Goal: Information Seeking & Learning: Compare options

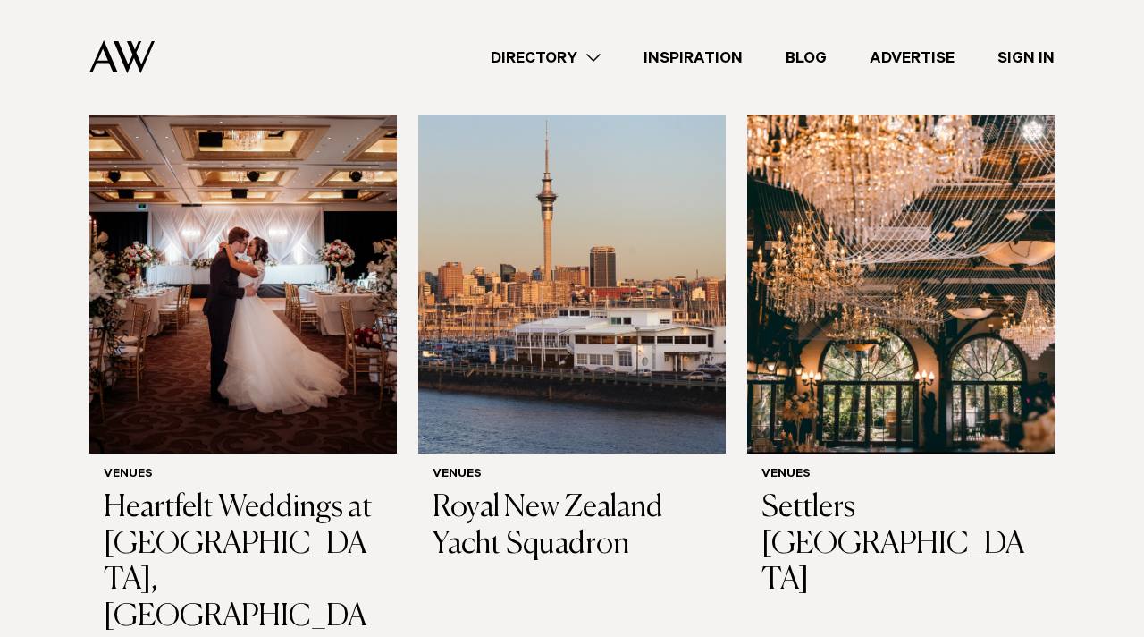
scroll to position [619, 0]
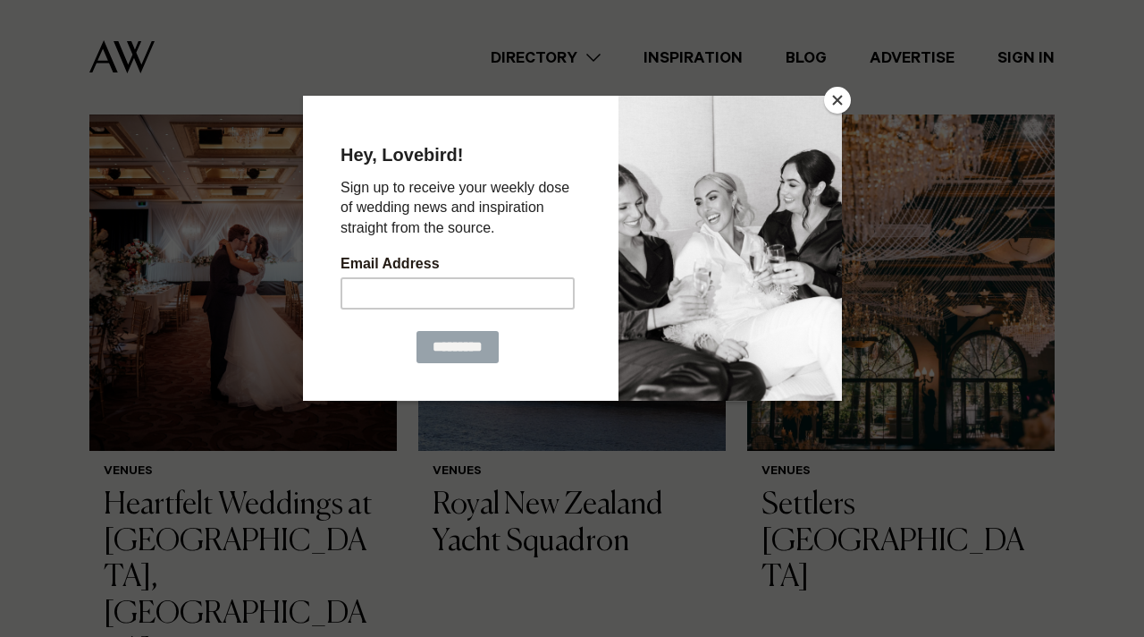
click at [844, 94] on button "Close" at bounding box center [837, 100] width 27 height 27
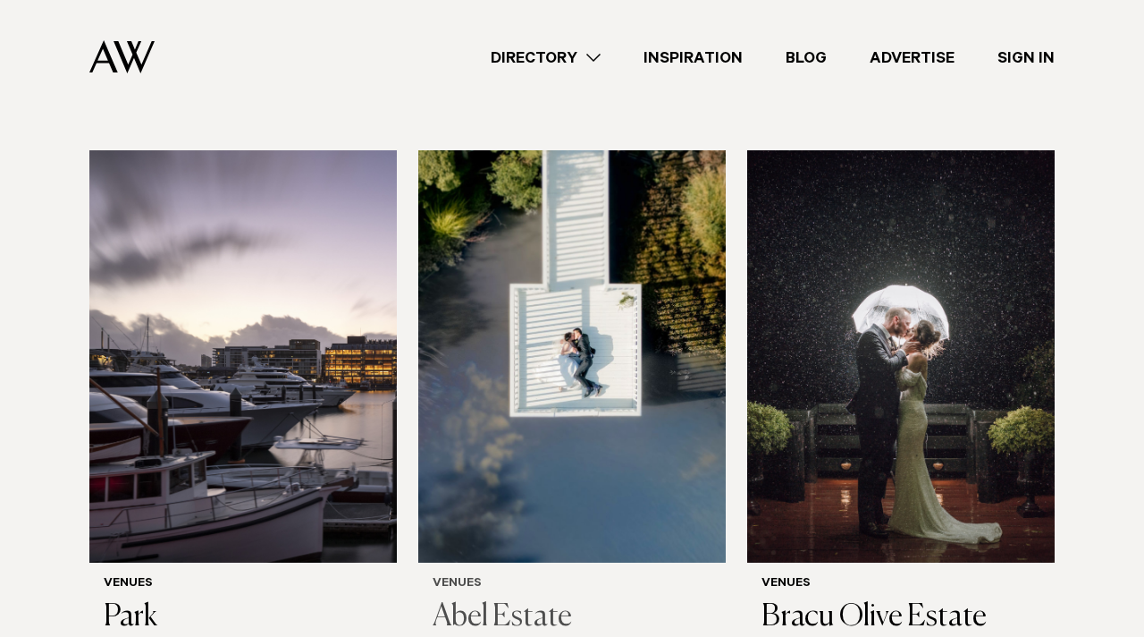
scroll to position [1204, 0]
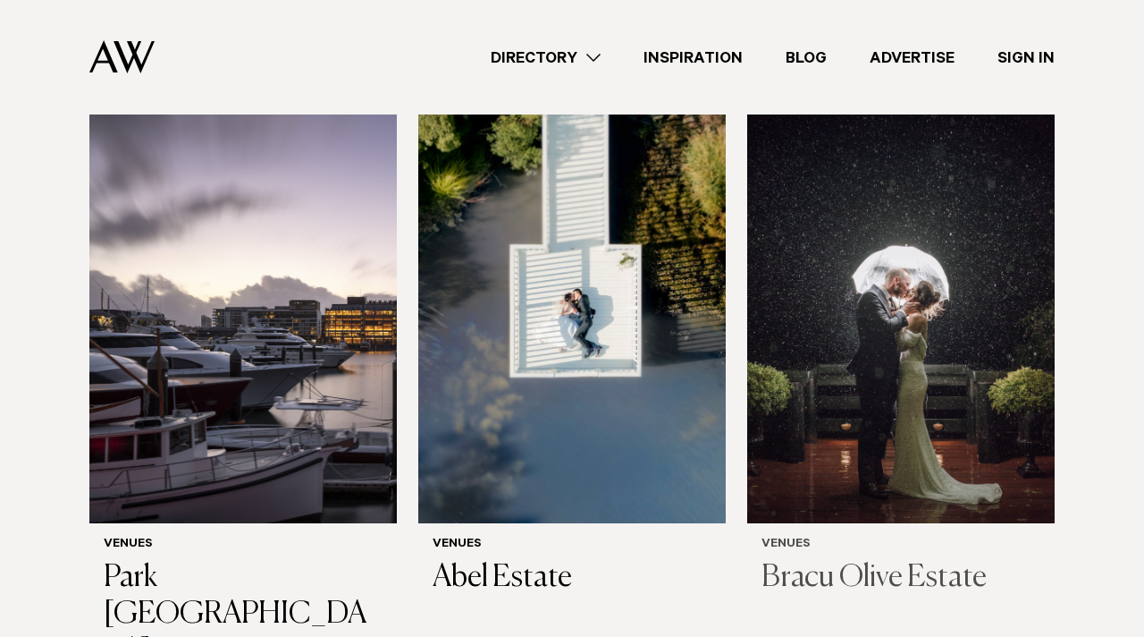
scroll to position [1254, 0]
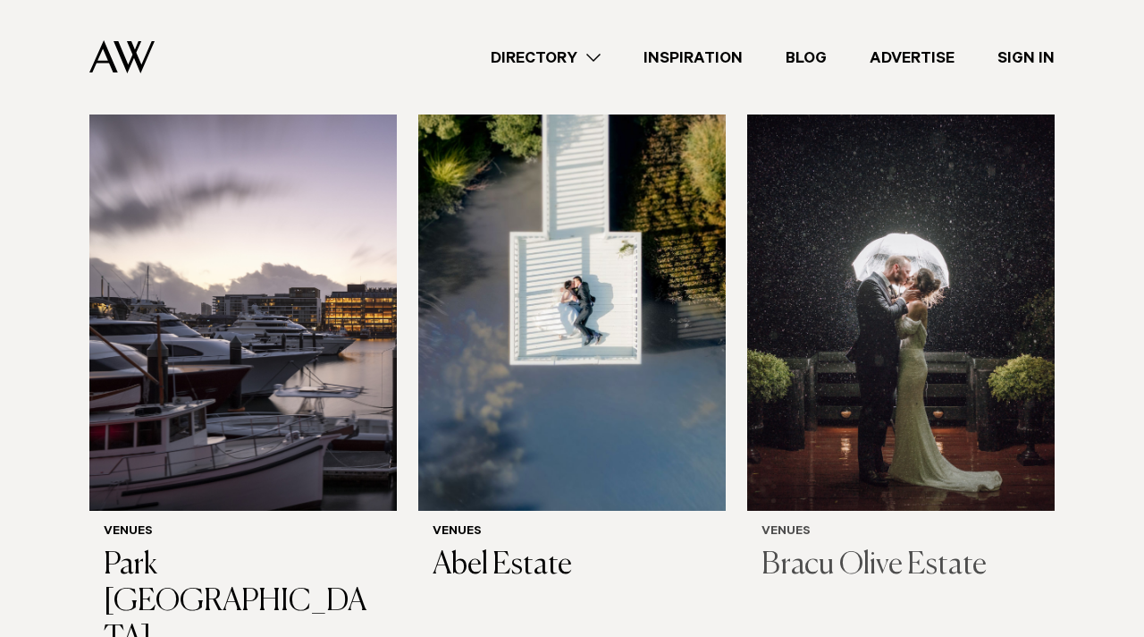
click at [844, 510] on div "Venues Bracu Olive Estate" at bounding box center [901, 554] width 308 height 88
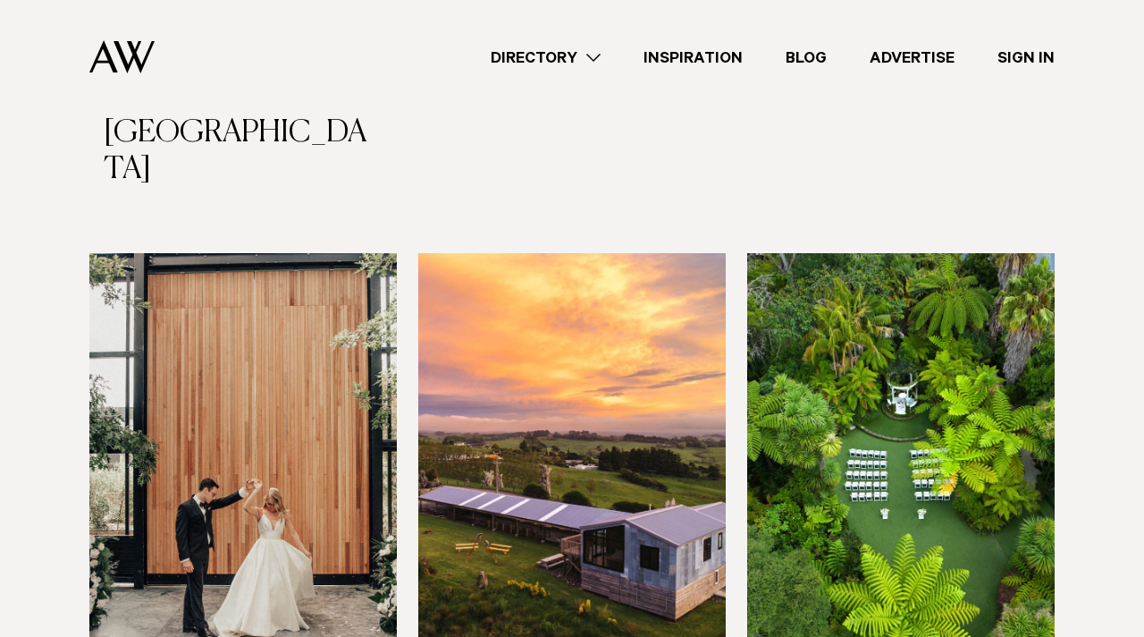
scroll to position [1722, 0]
click at [923, 457] on img at bounding box center [901, 460] width 308 height 412
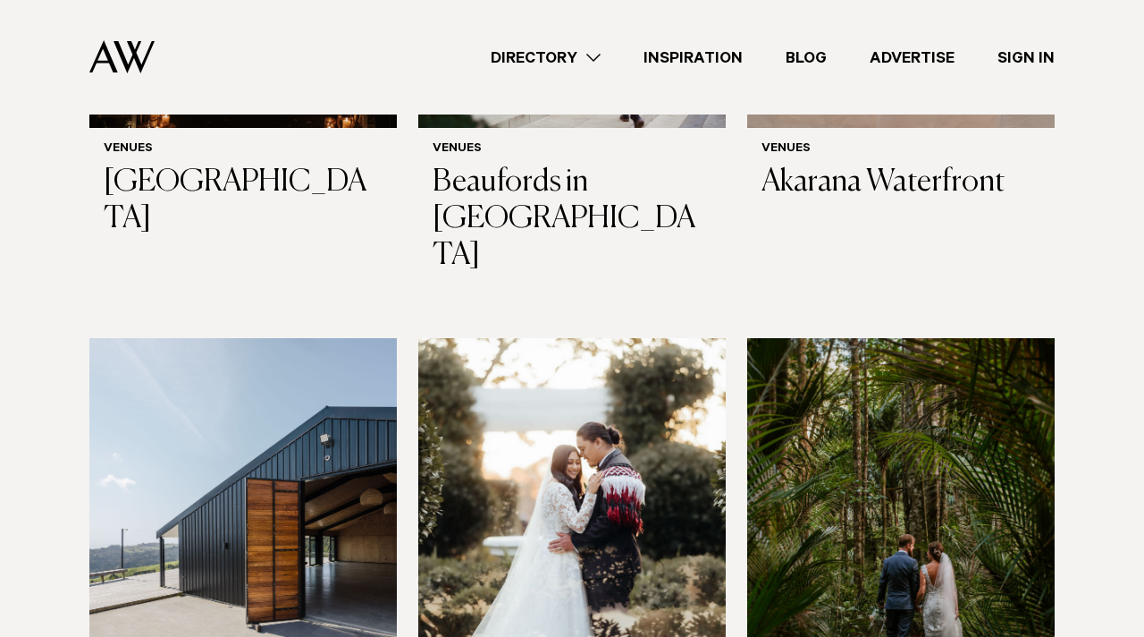
scroll to position [4640, 0]
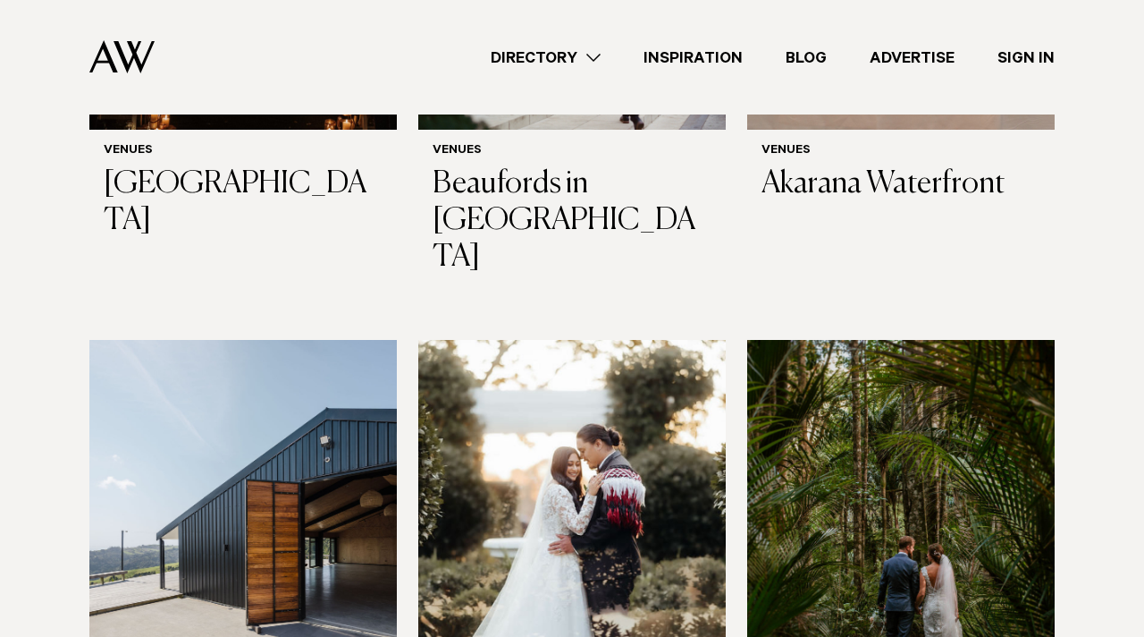
click at [607, 395] on img at bounding box center [572, 546] width 308 height 412
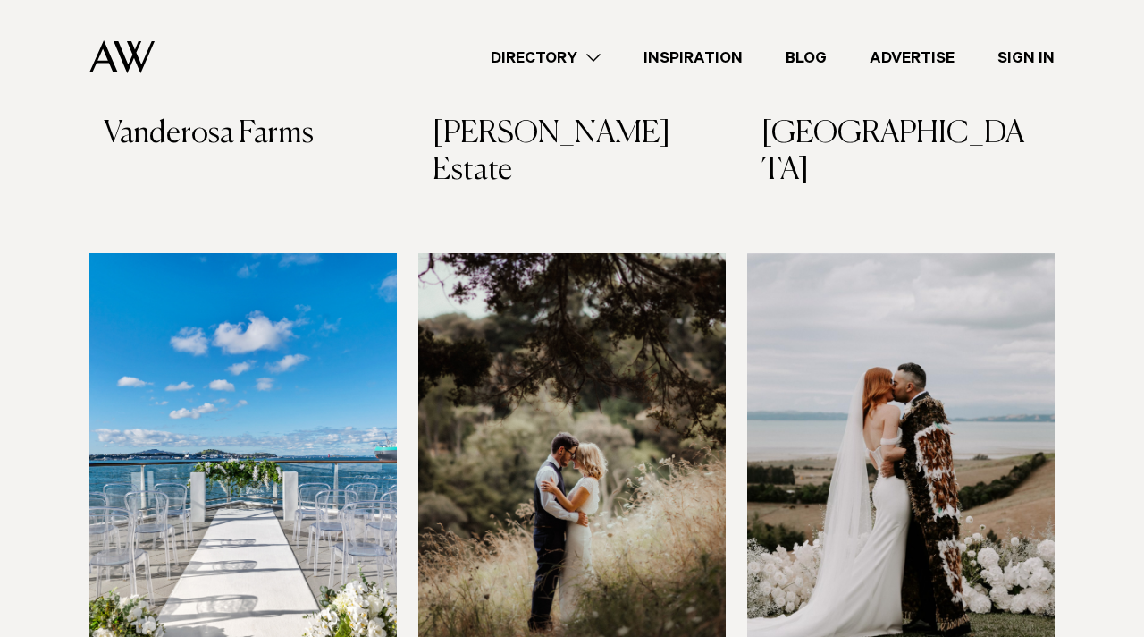
scroll to position [5260, 0]
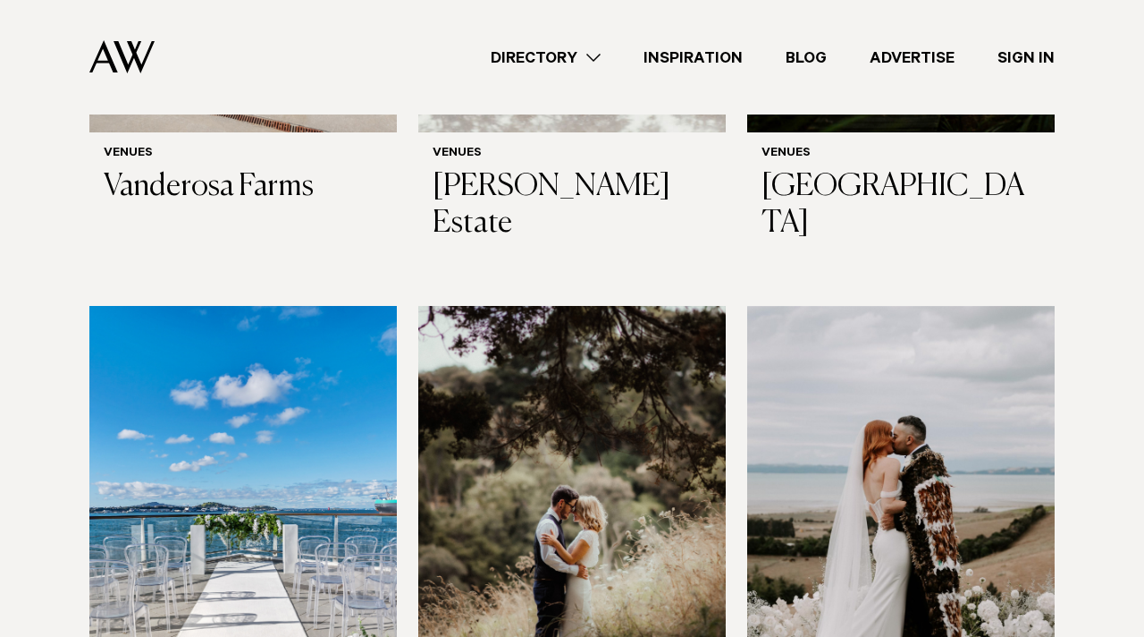
click at [634, 405] on img at bounding box center [572, 512] width 308 height 412
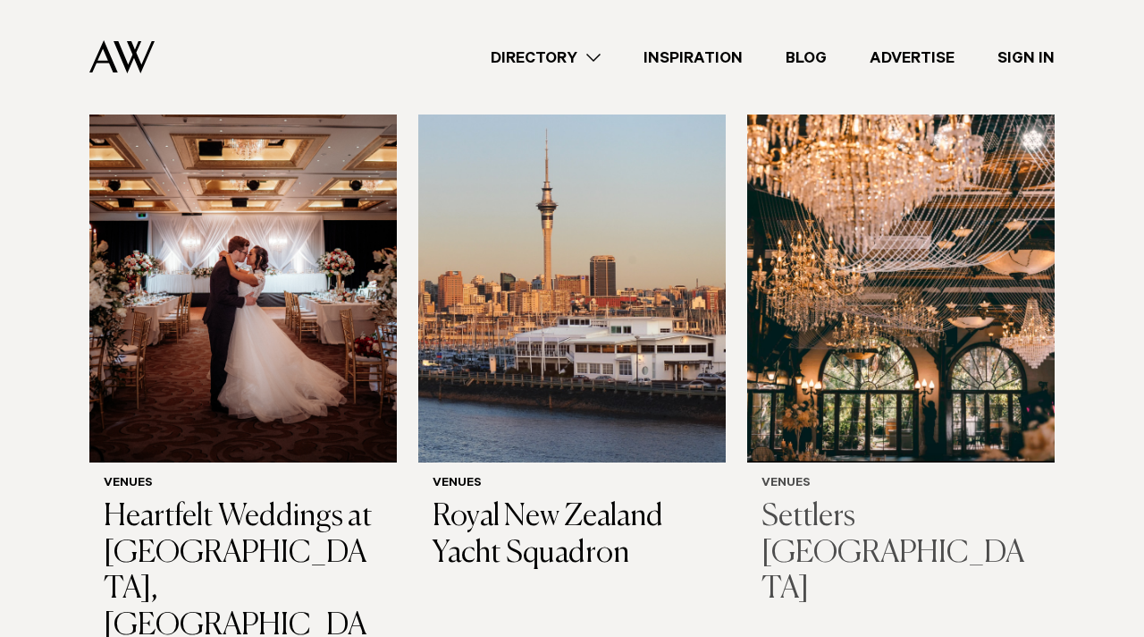
scroll to position [660, 0]
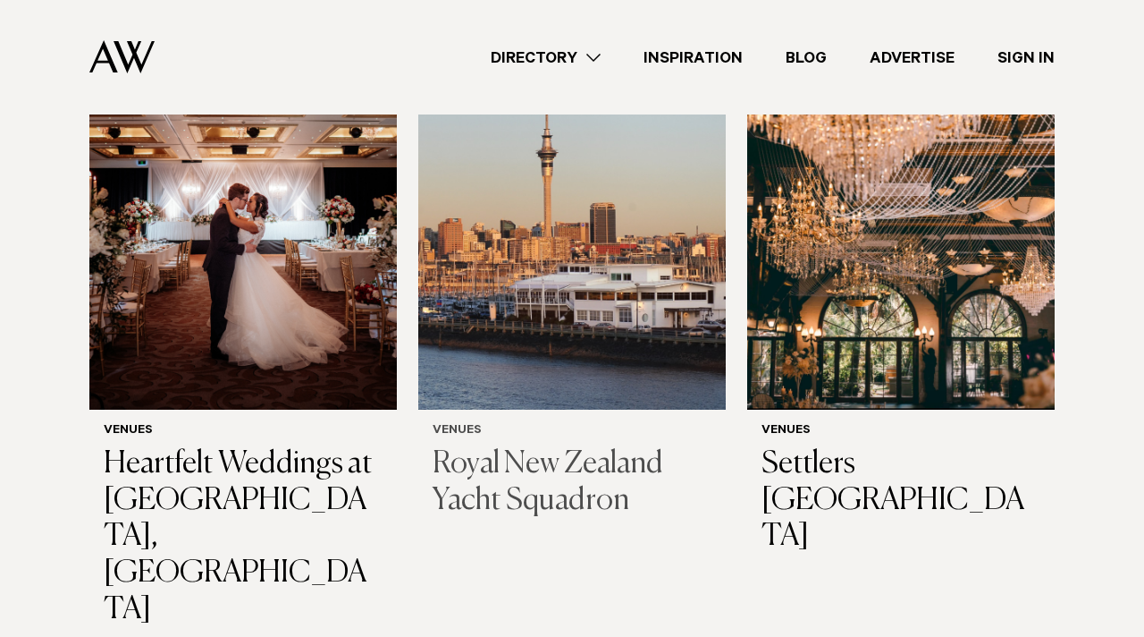
click at [599, 458] on h3 "Royal New Zealand Yacht Squadron" at bounding box center [572, 482] width 279 height 73
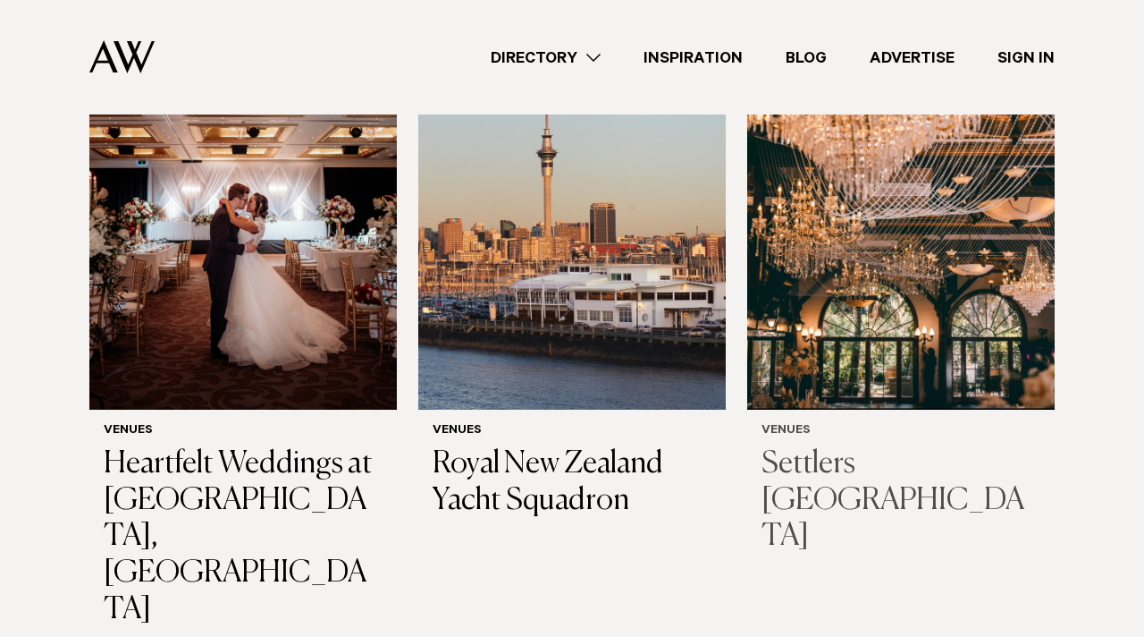
click at [952, 321] on img at bounding box center [901, 203] width 308 height 412
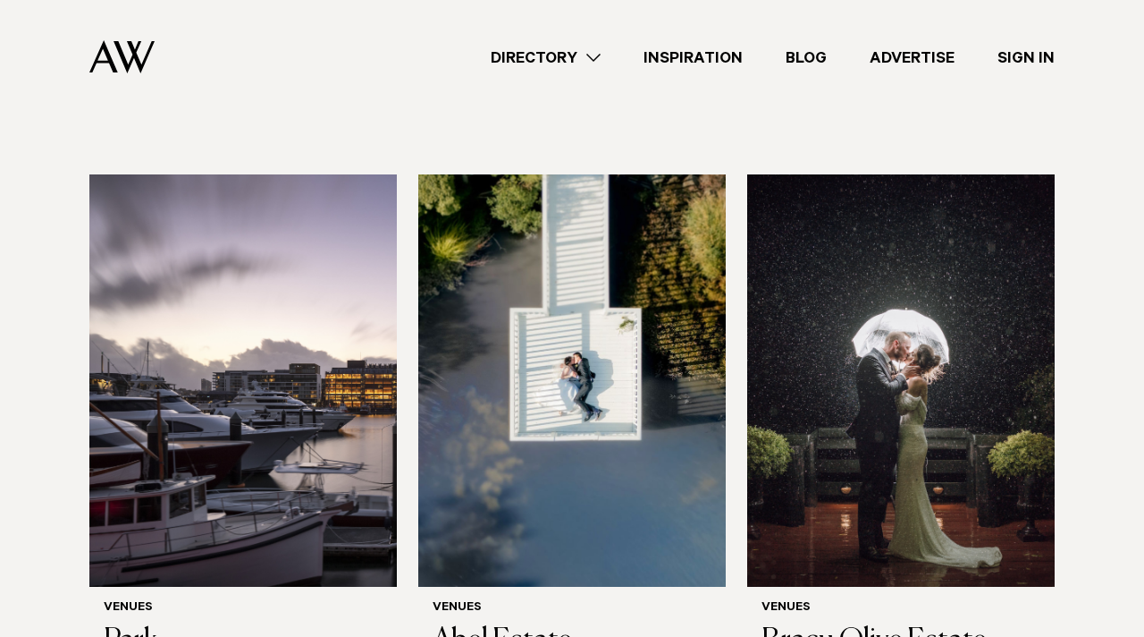
scroll to position [1185, 0]
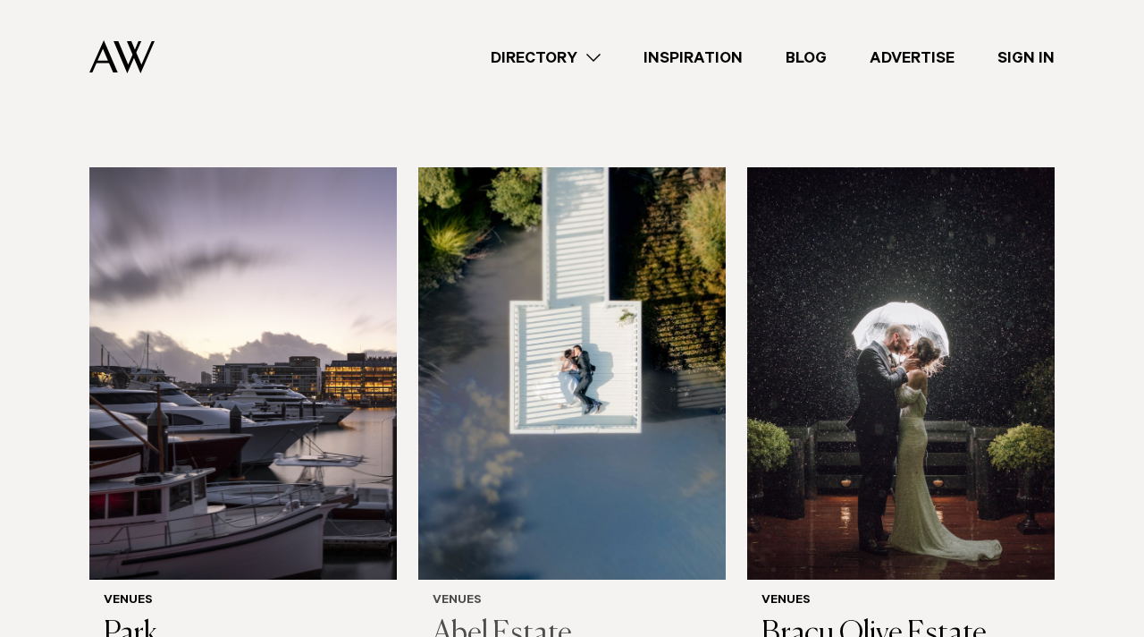
click at [673, 579] on div "Venues Abel Estate" at bounding box center [572, 623] width 308 height 88
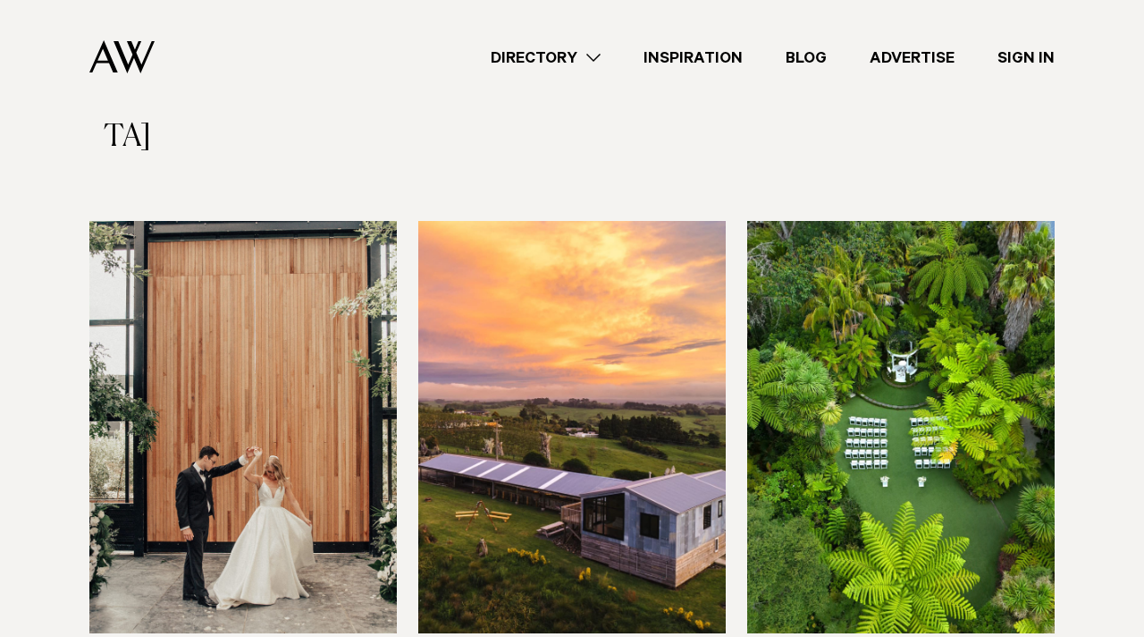
scroll to position [1754, 0]
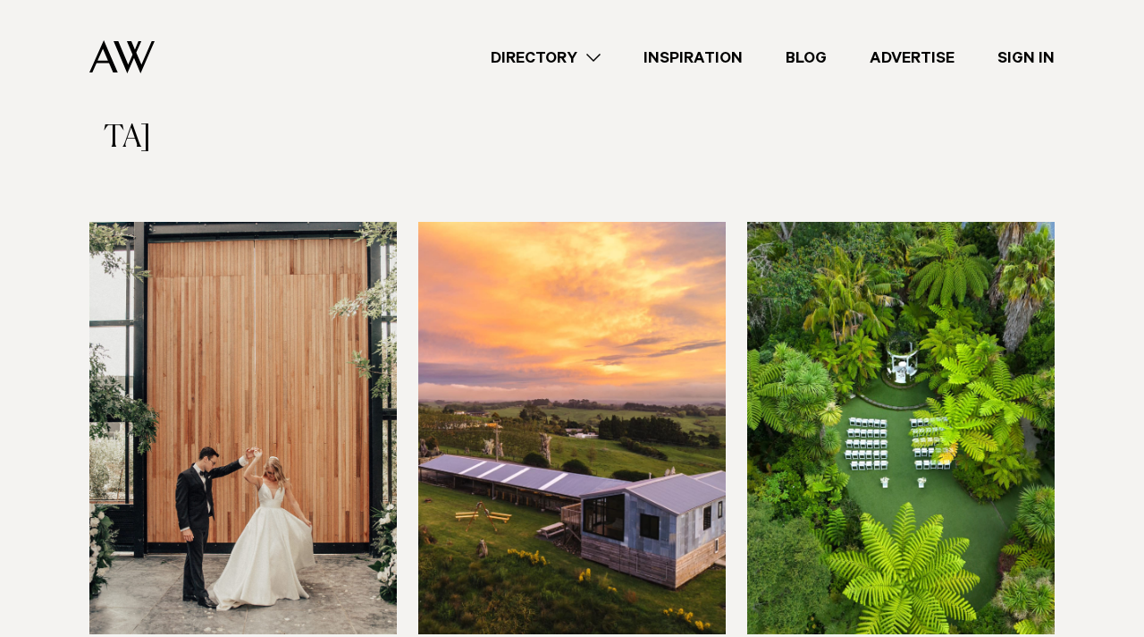
click at [631, 402] on img at bounding box center [572, 428] width 308 height 412
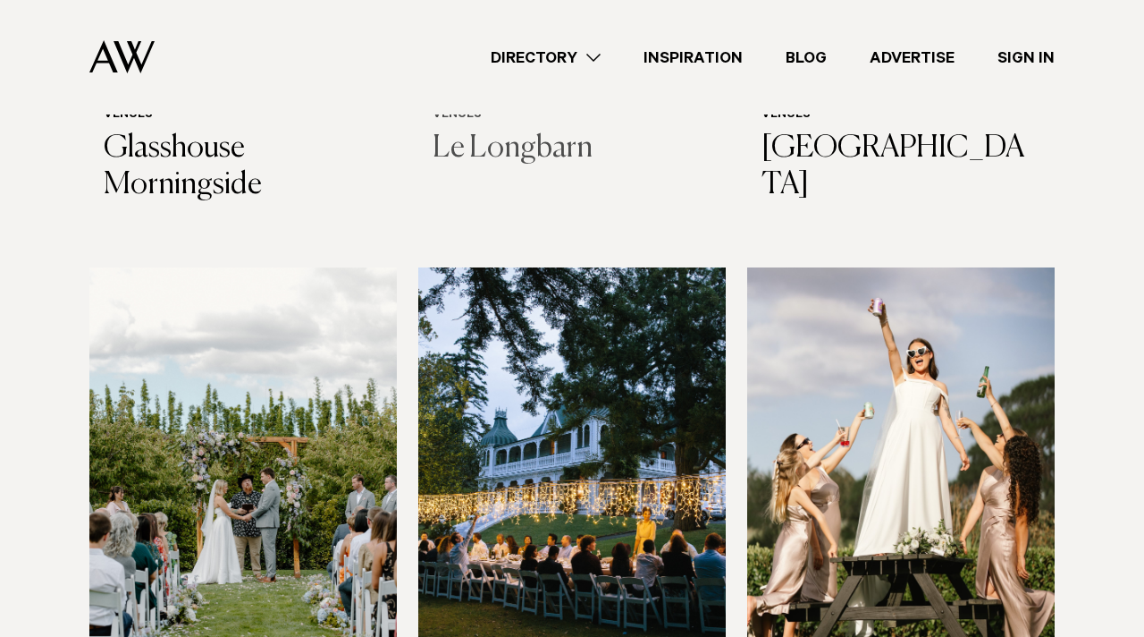
scroll to position [2293, 0]
click at [333, 470] on img at bounding box center [243, 474] width 308 height 412
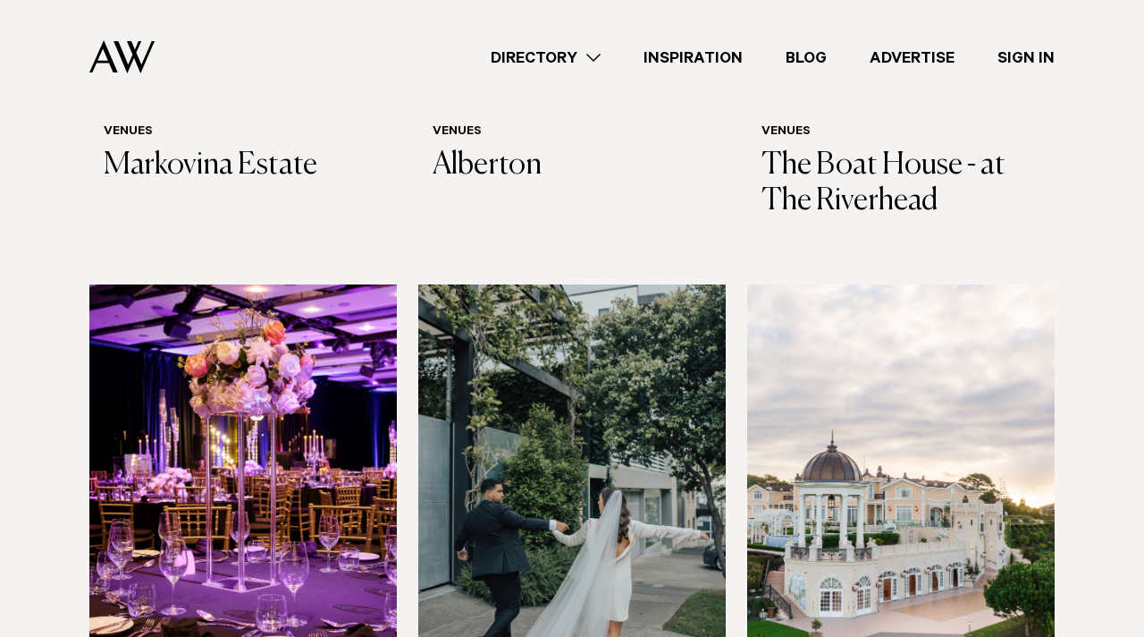
scroll to position [2864, 0]
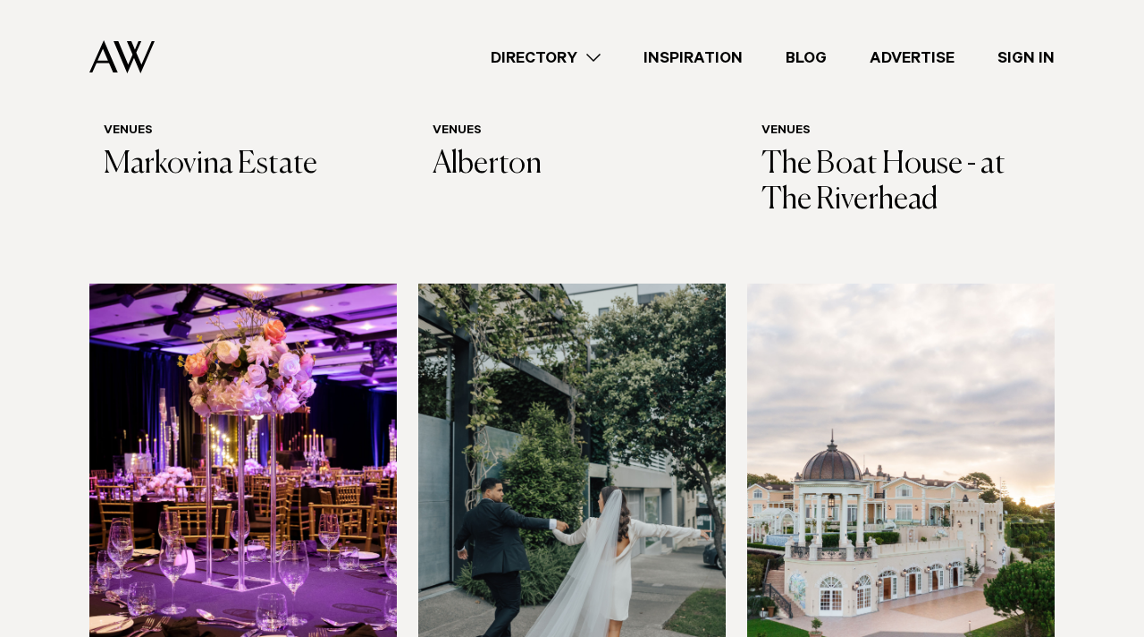
click at [641, 424] on img at bounding box center [572, 489] width 308 height 412
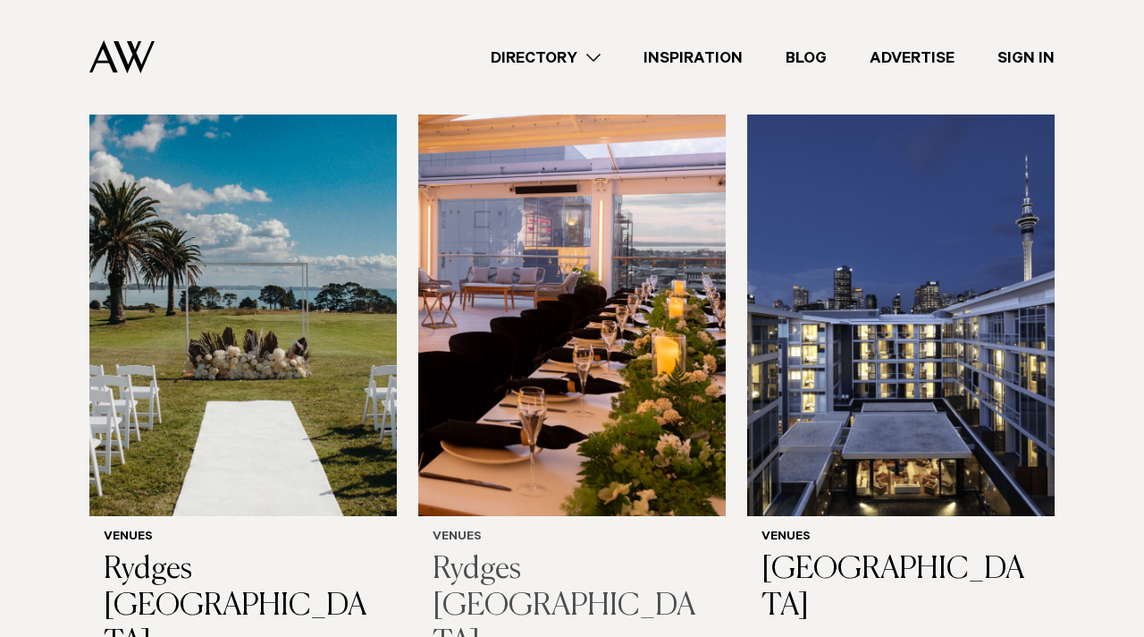
scroll to position [3536, 0]
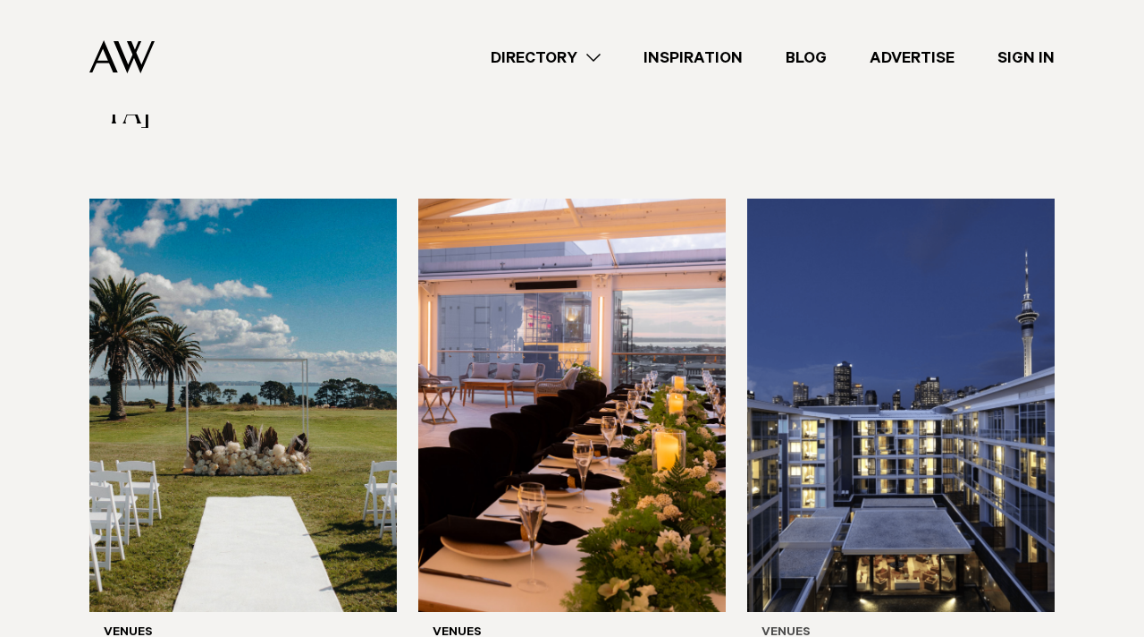
click at [962, 362] on img at bounding box center [901, 404] width 308 height 412
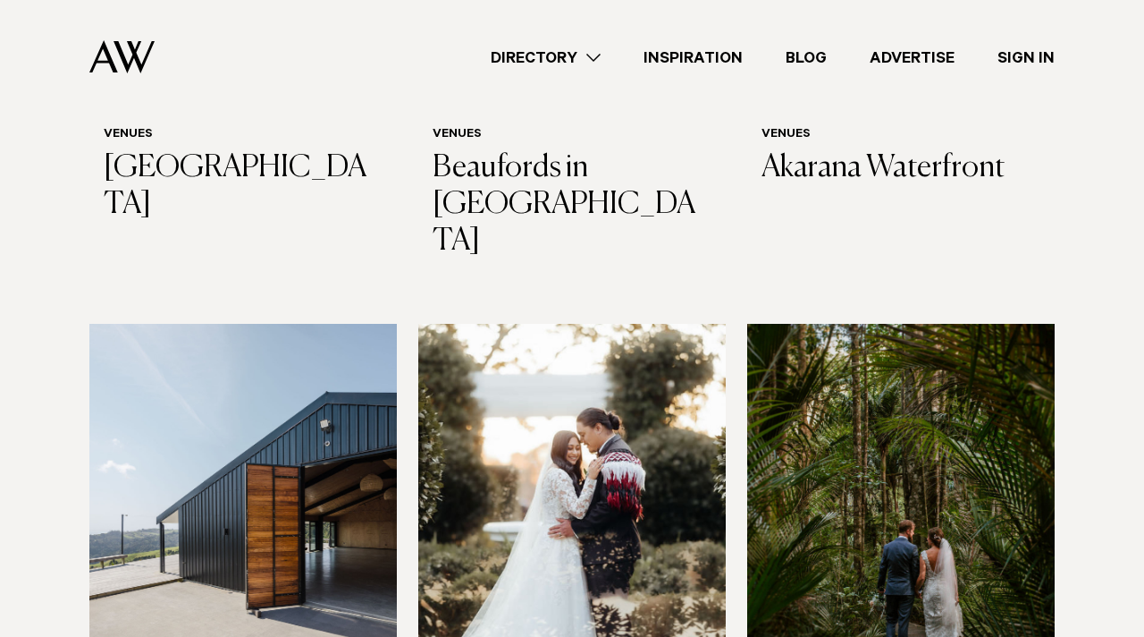
scroll to position [4655, 0]
click at [164, 400] on img at bounding box center [243, 531] width 308 height 412
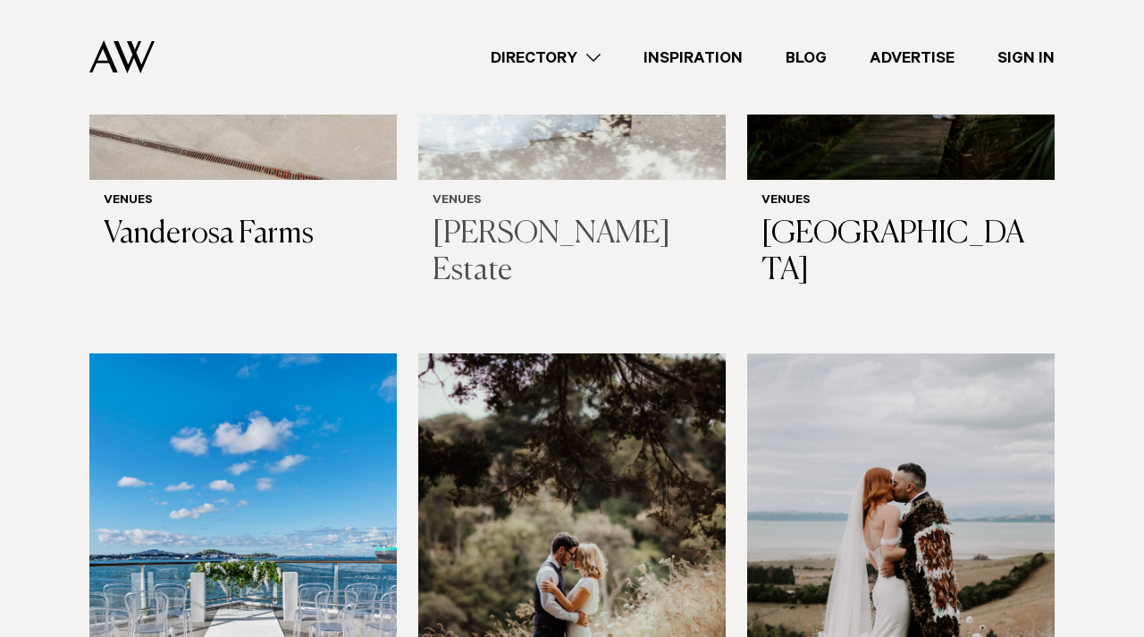
scroll to position [5216, 0]
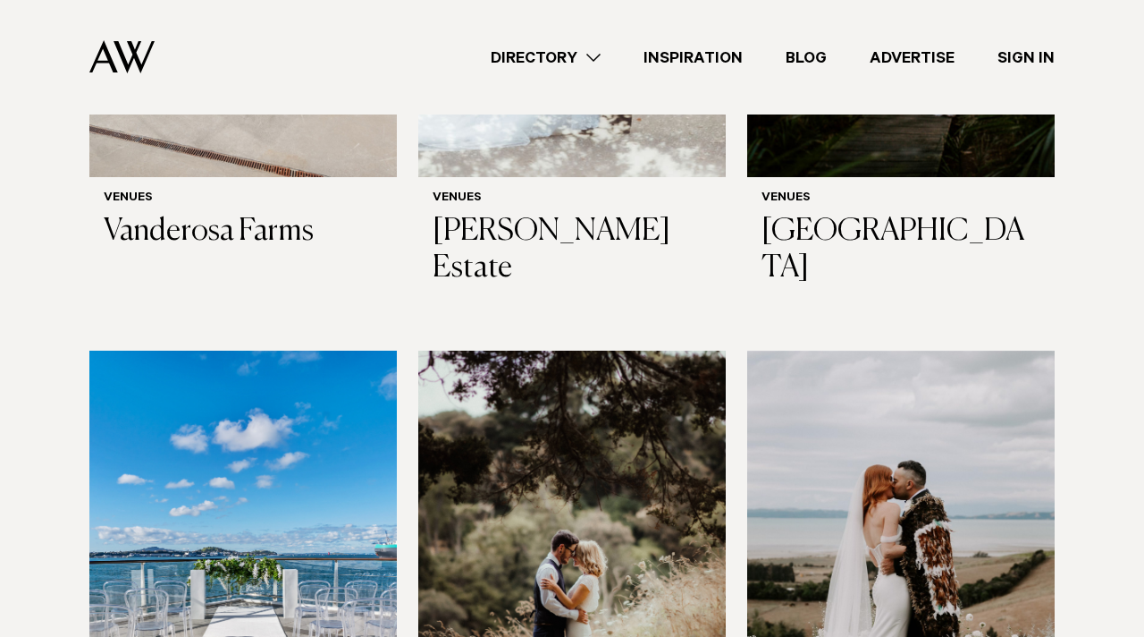
click at [350, 439] on img at bounding box center [243, 556] width 308 height 412
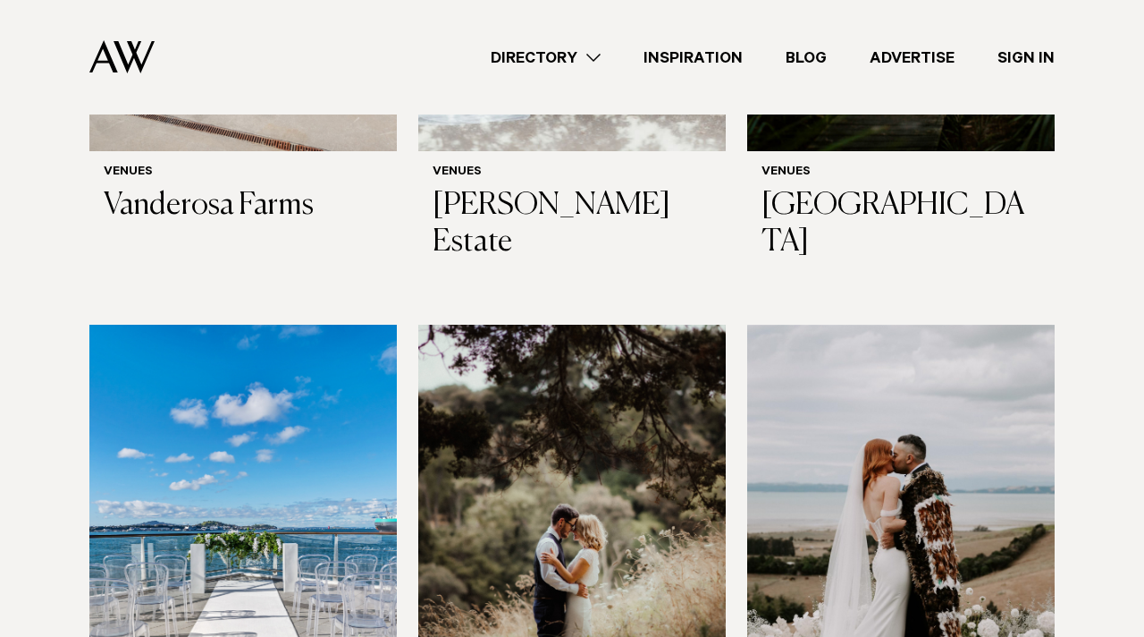
scroll to position [5240, 0]
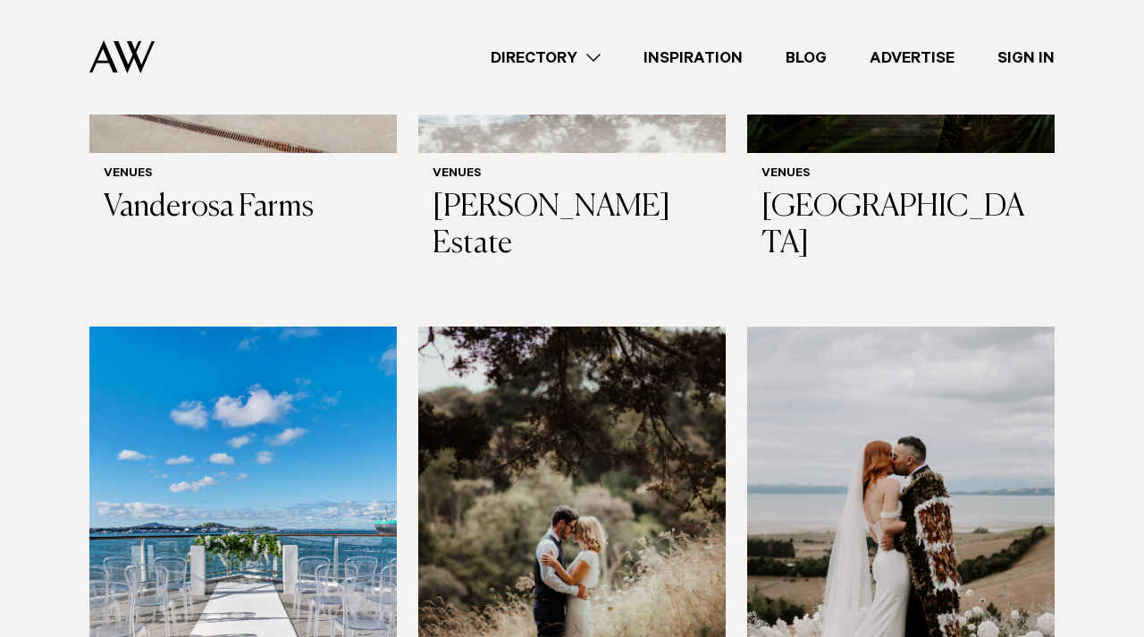
click at [880, 411] on img at bounding box center [901, 532] width 308 height 412
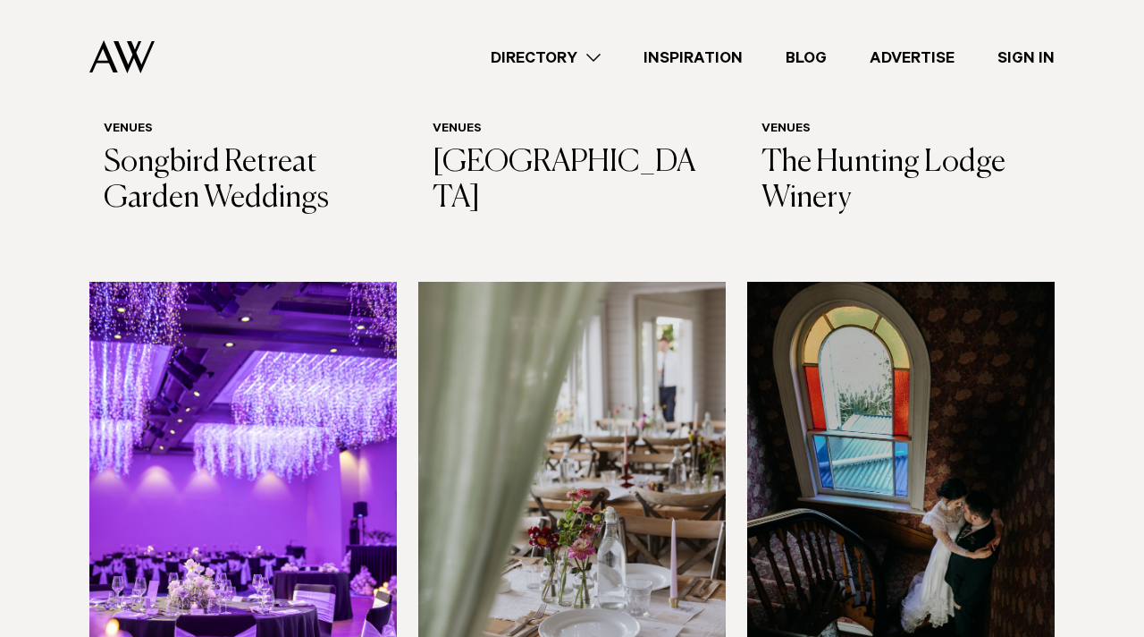
scroll to position [6458, 0]
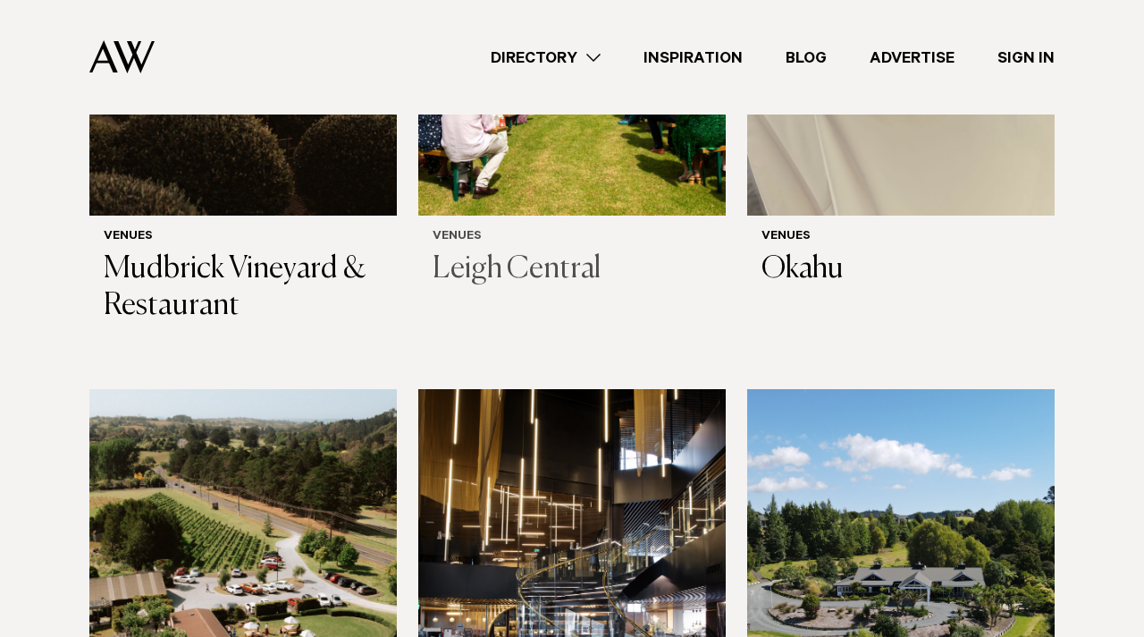
scroll to position [8070, 0]
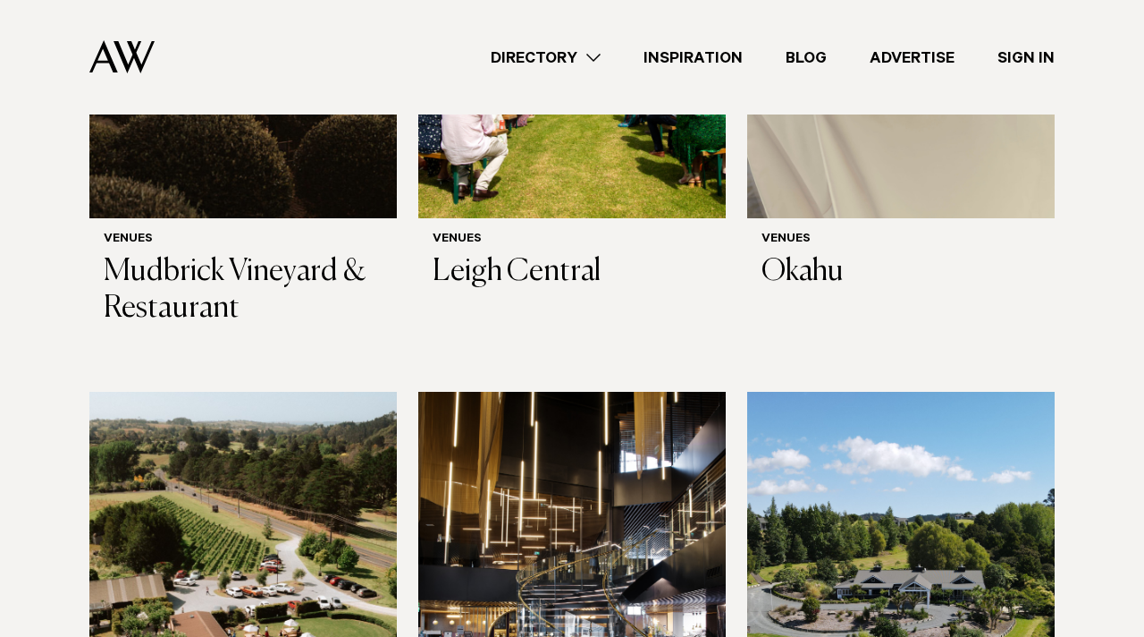
click at [279, 451] on img at bounding box center [243, 598] width 308 height 412
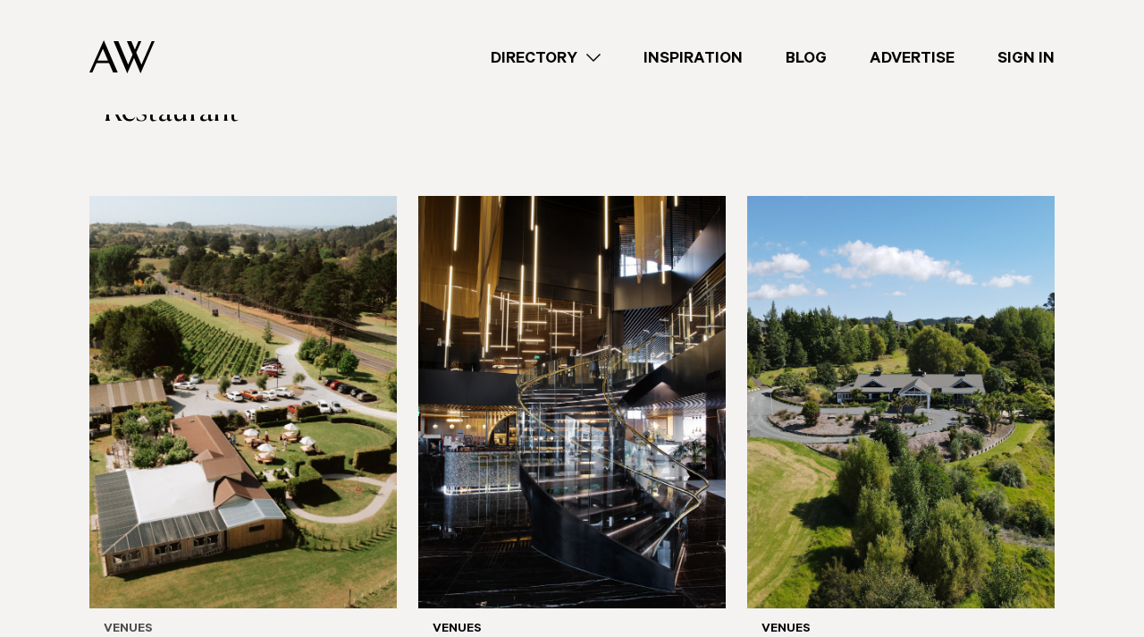
scroll to position [8625, 0]
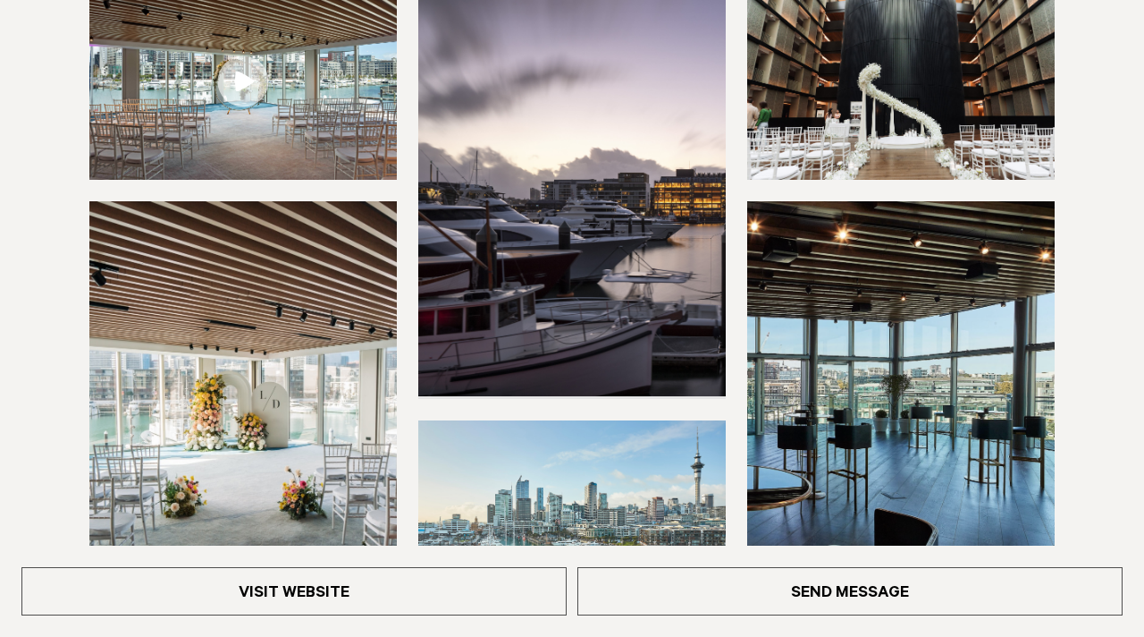
scroll to position [409, 0]
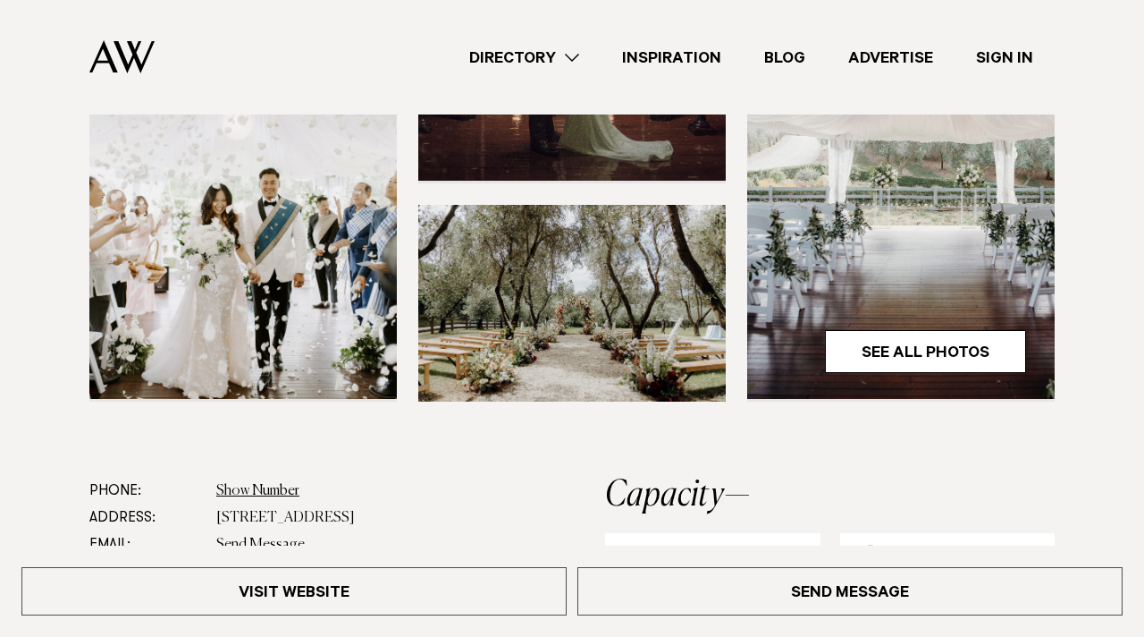
scroll to position [557, 0]
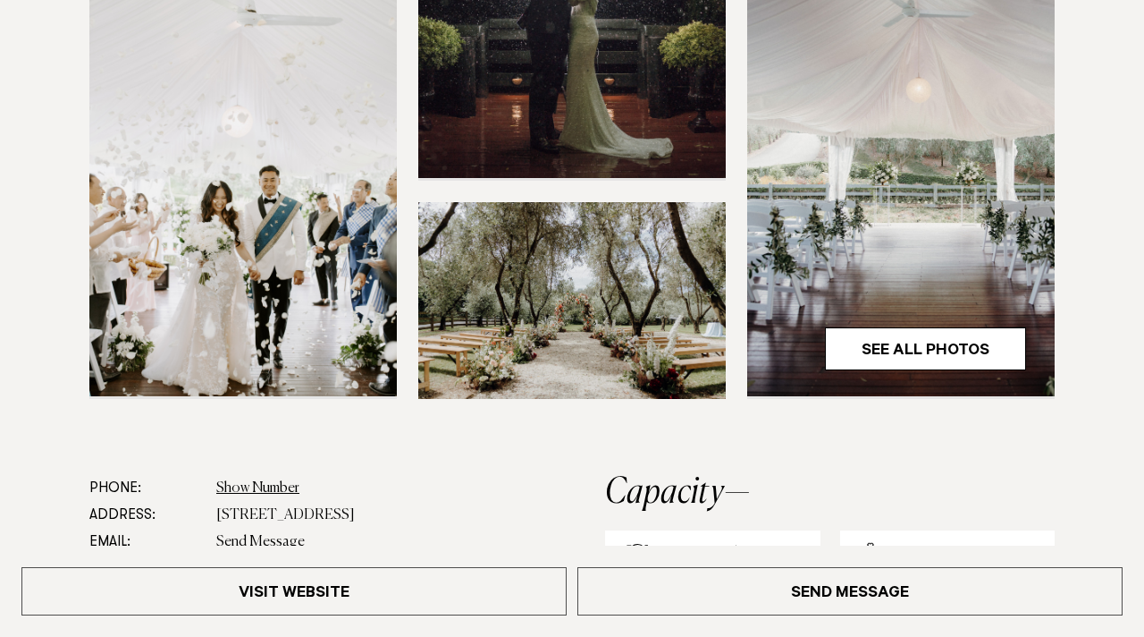
click at [550, 321] on img at bounding box center [572, 300] width 308 height 197
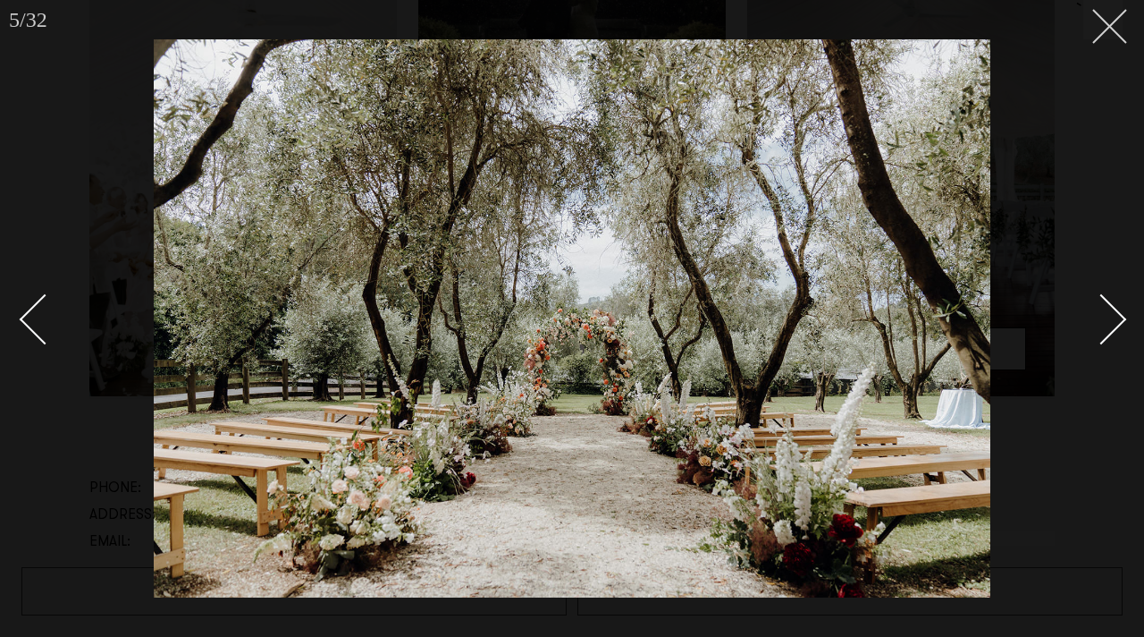
click at [1117, 35] on line at bounding box center [1109, 26] width 33 height 33
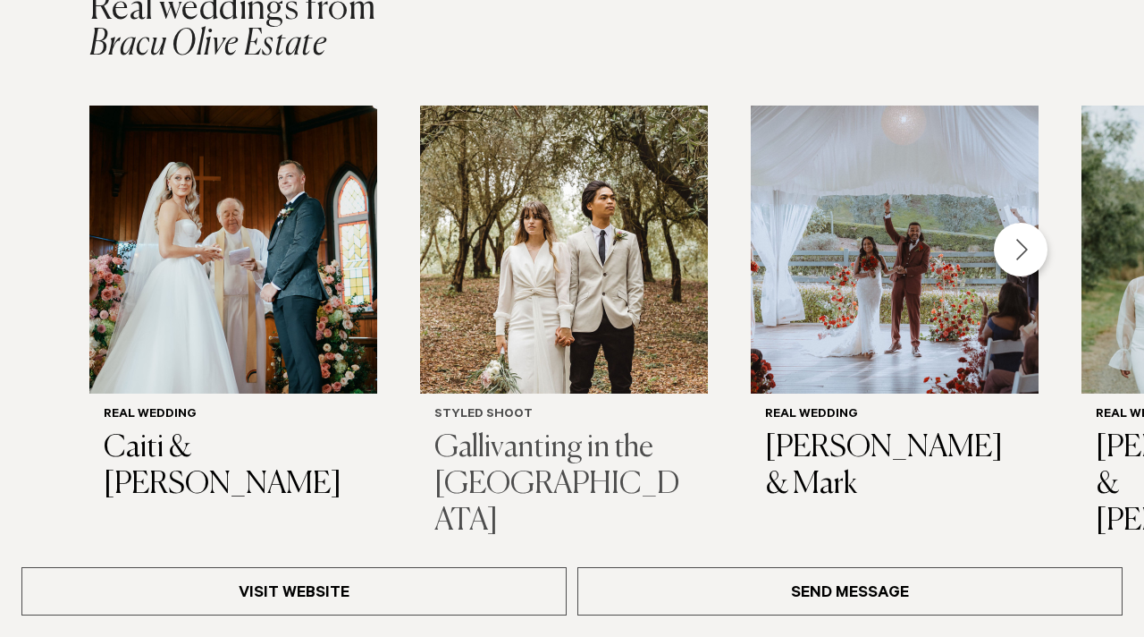
scroll to position [2615, 0]
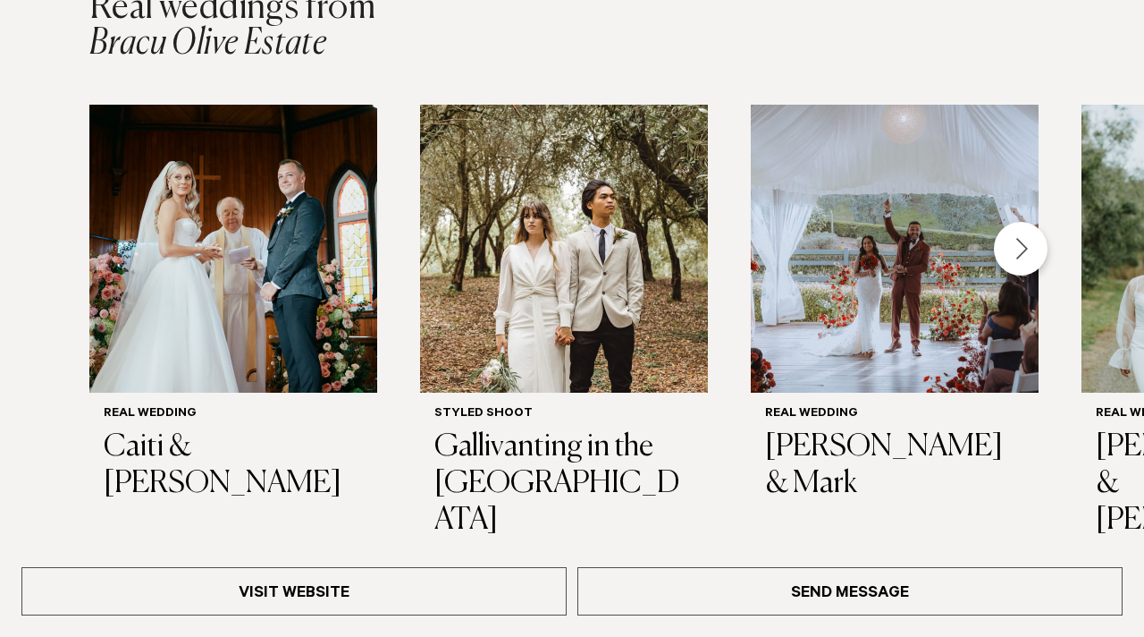
click at [1029, 234] on div "Next slide" at bounding box center [1021, 249] width 54 height 54
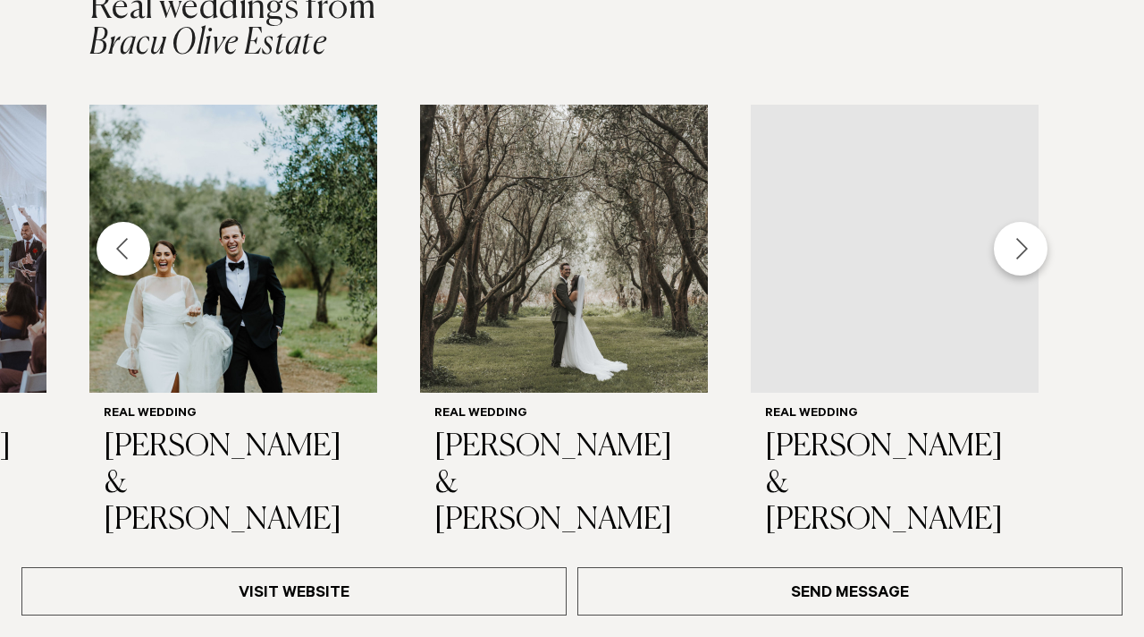
click at [1029, 234] on div "Next slide" at bounding box center [1021, 249] width 54 height 54
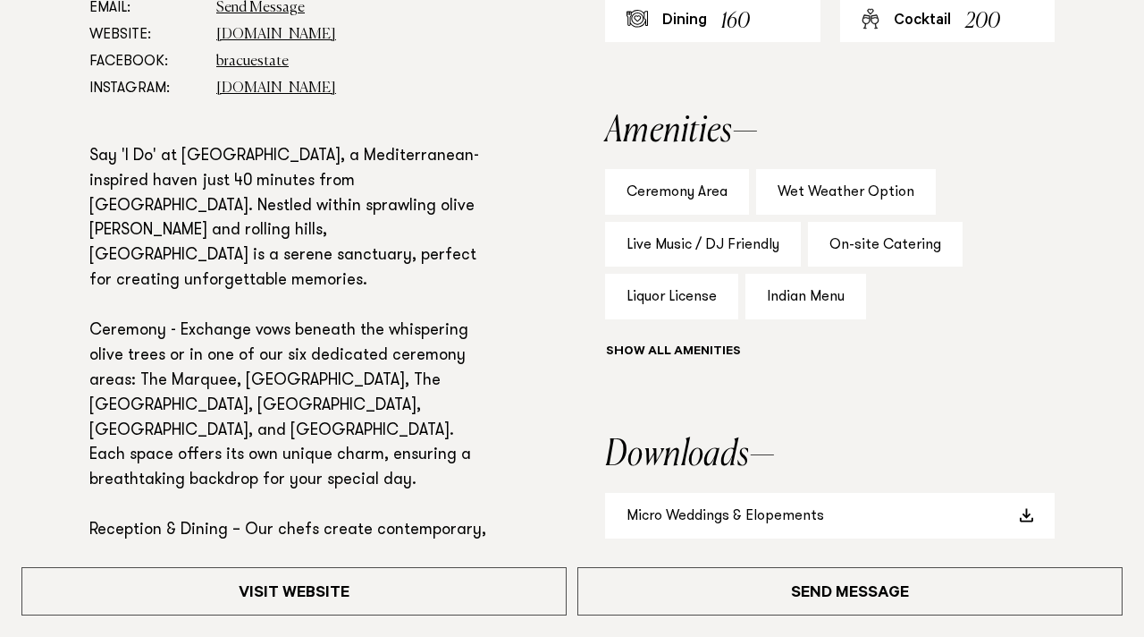
scroll to position [1158, 0]
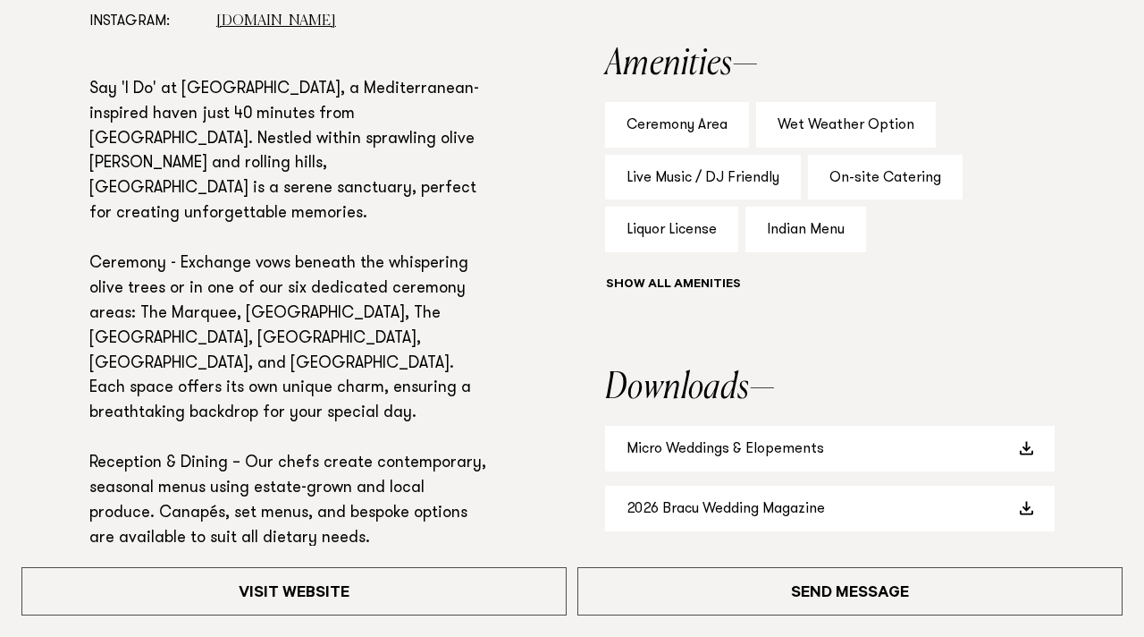
click at [711, 127] on div "Ceremony Area" at bounding box center [677, 125] width 144 height 46
click at [670, 127] on div "Ceremony Area" at bounding box center [677, 125] width 144 height 46
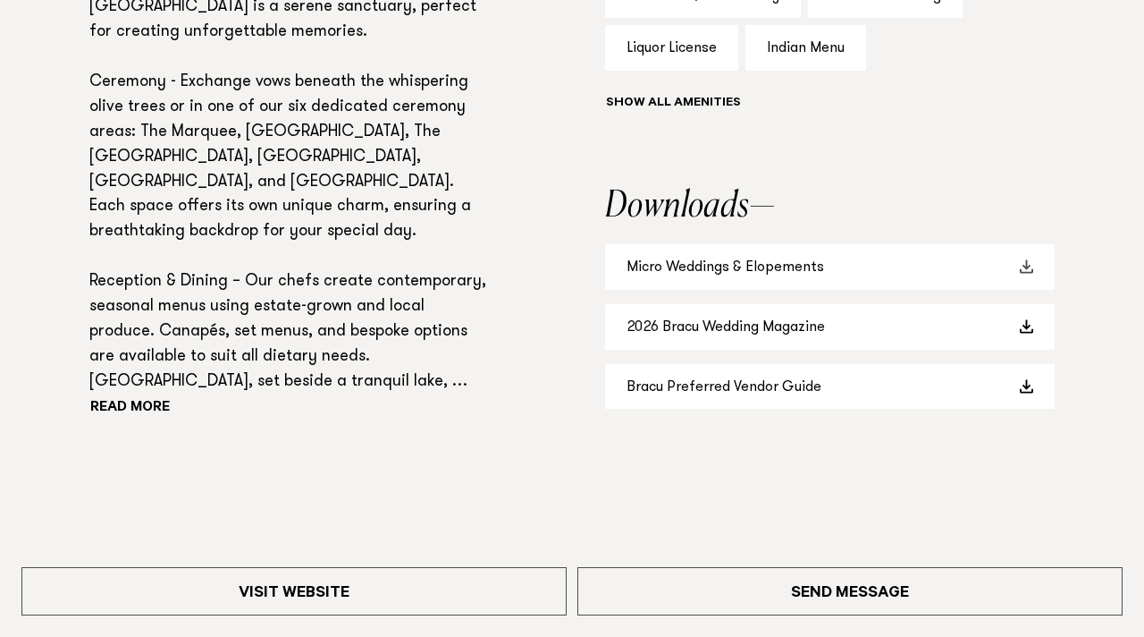
click at [772, 270] on link "Micro Weddings & Elopements" at bounding box center [830, 267] width 450 height 46
click at [677, 343] on link "2026 Bracu Wedding Magazine" at bounding box center [830, 327] width 450 height 46
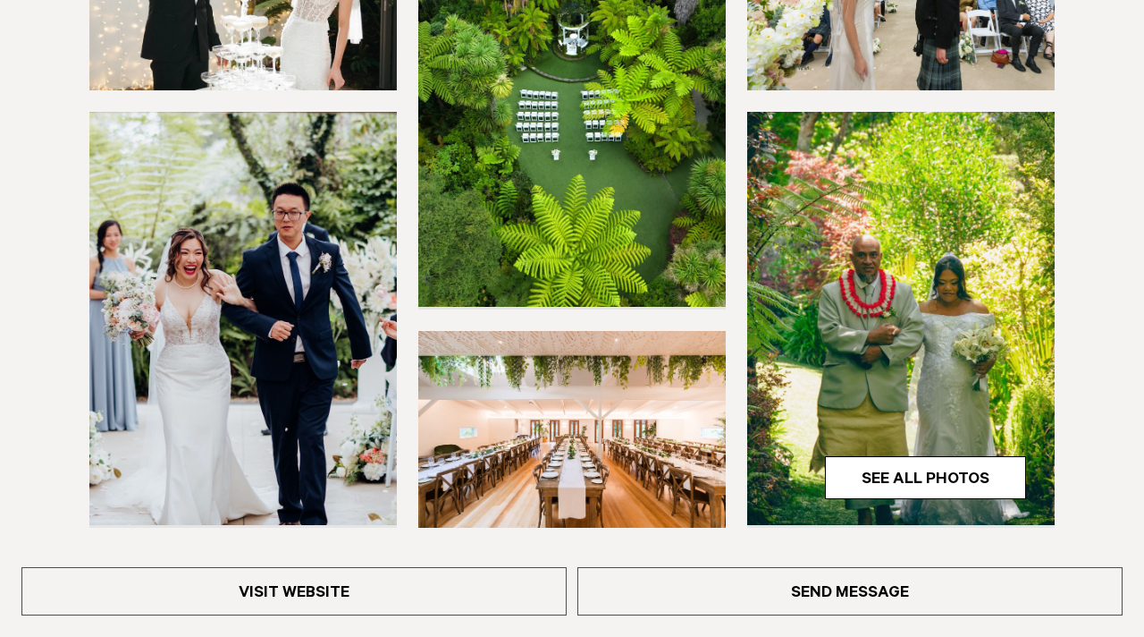
scroll to position [434, 0]
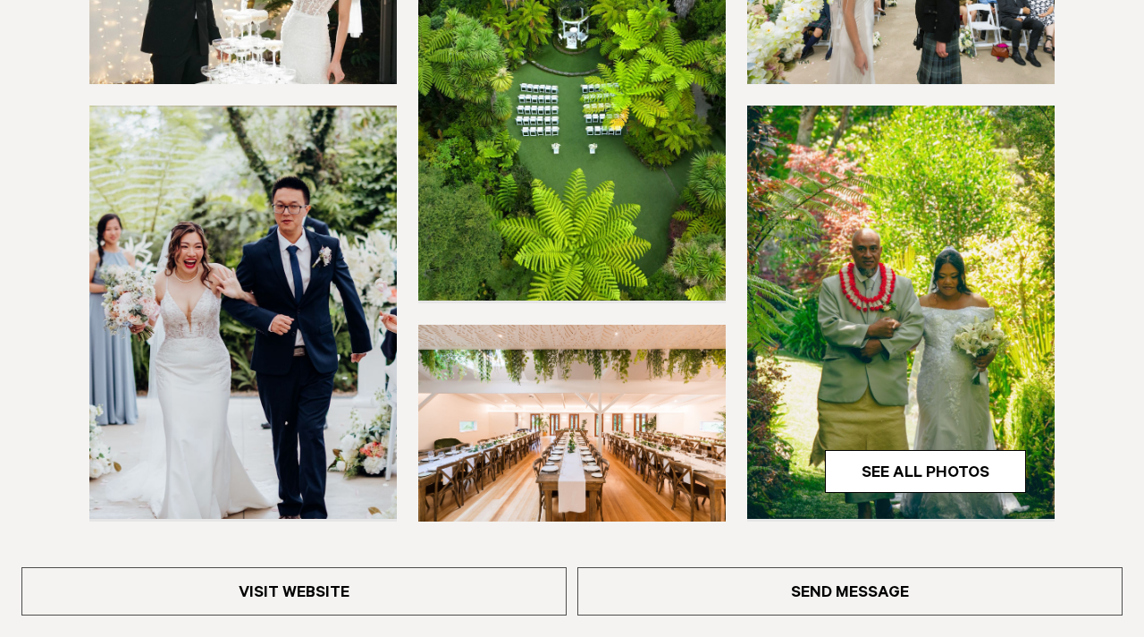
click at [942, 495] on img at bounding box center [901, 311] width 308 height 412
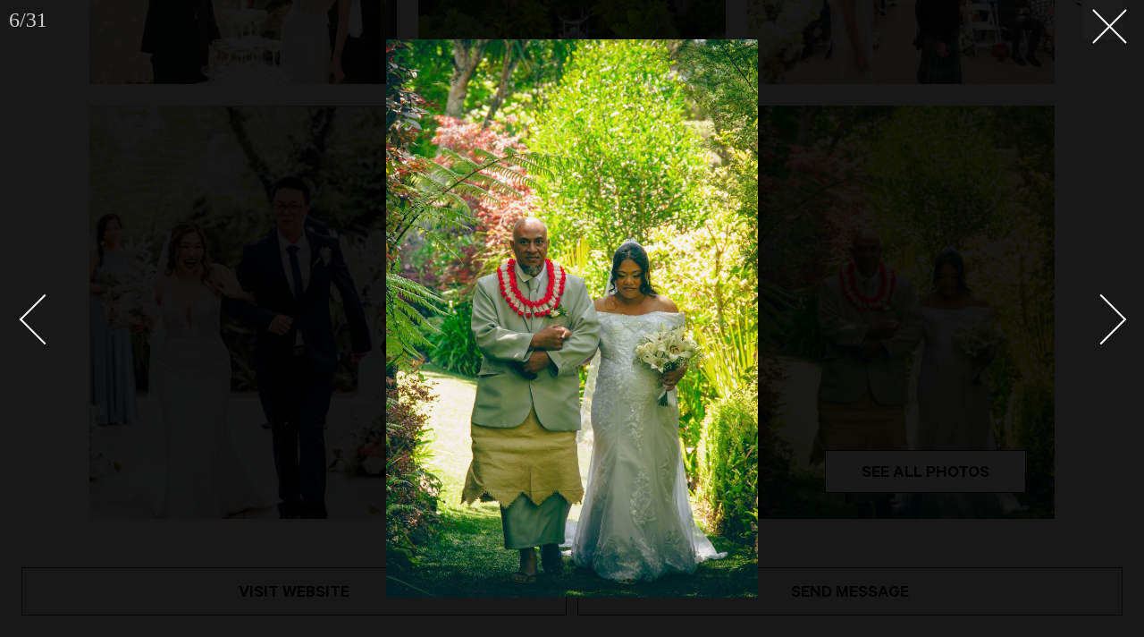
click at [1098, 310] on div "Next slide" at bounding box center [1101, 319] width 51 height 51
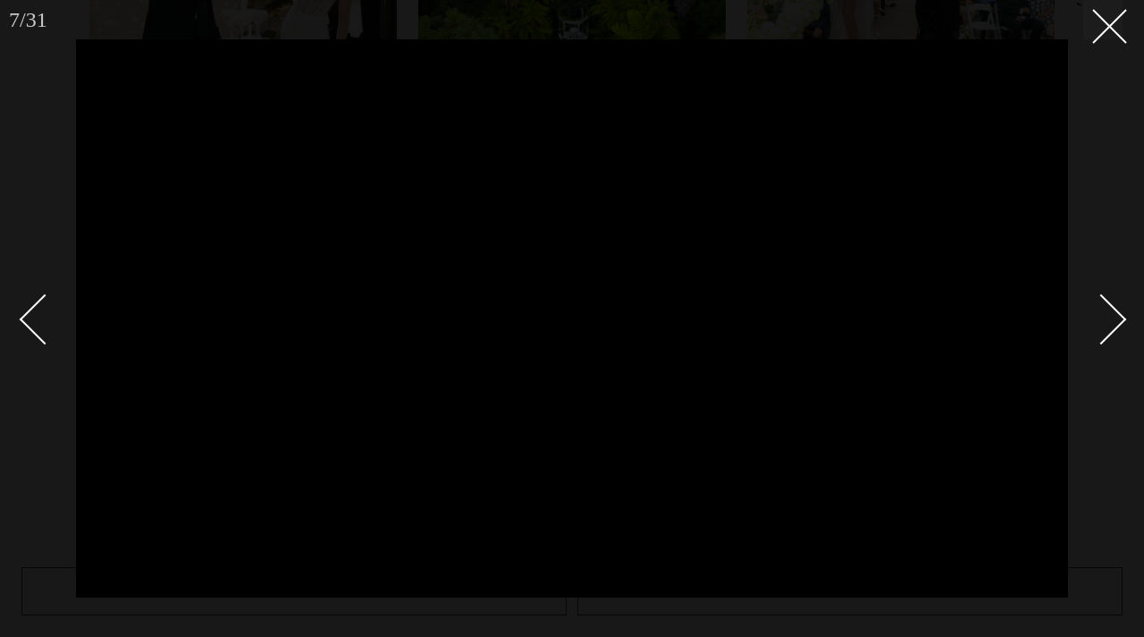
click at [1110, 308] on div "Next slide" at bounding box center [1101, 319] width 51 height 51
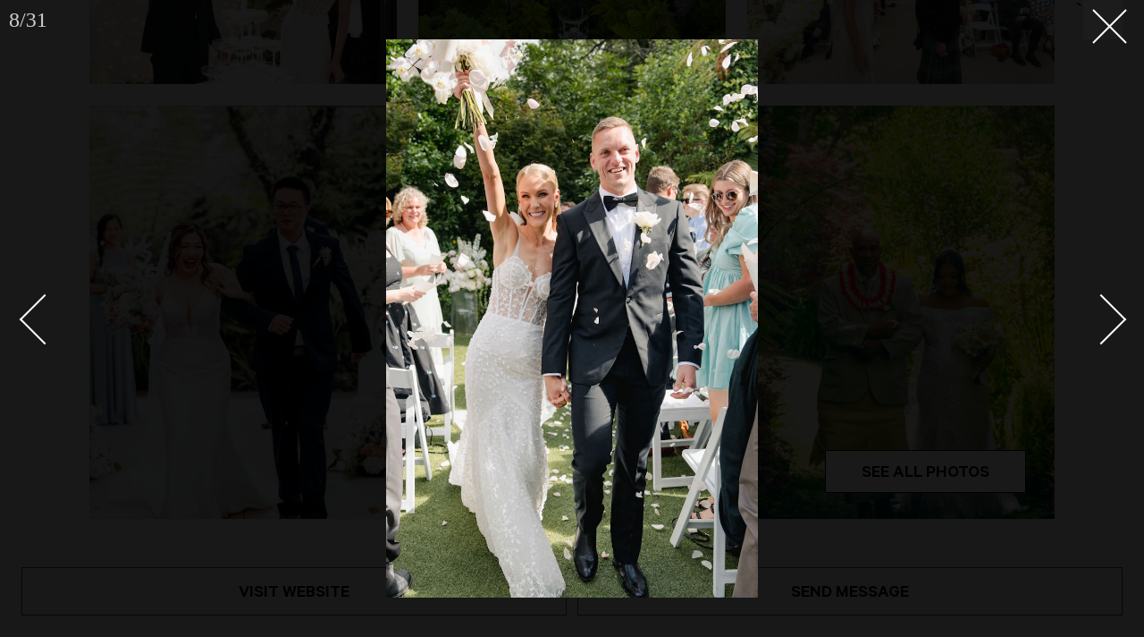
click at [1110, 308] on div "Next slide" at bounding box center [1101, 319] width 51 height 51
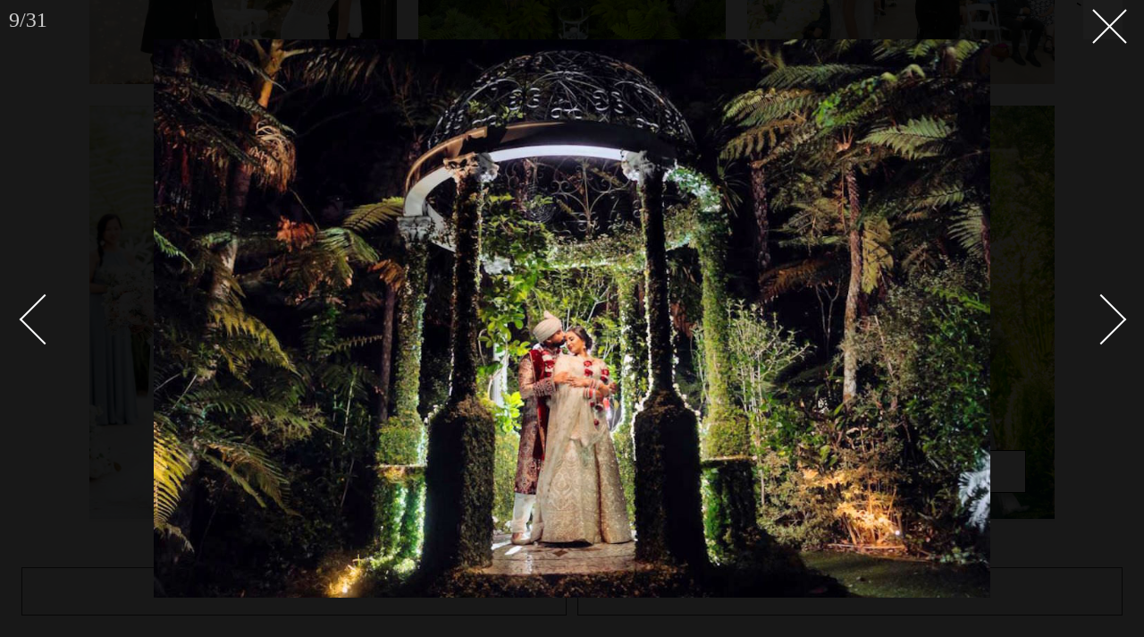
click at [1110, 308] on div "Next slide" at bounding box center [1101, 319] width 51 height 51
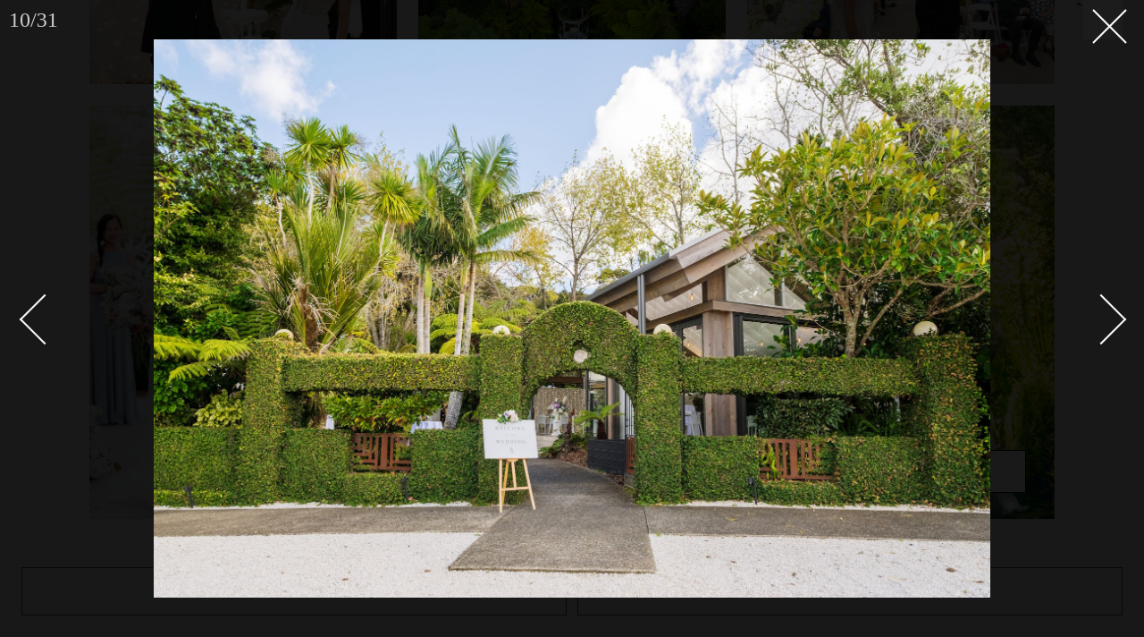
click at [1110, 308] on div "Next slide" at bounding box center [1101, 319] width 51 height 51
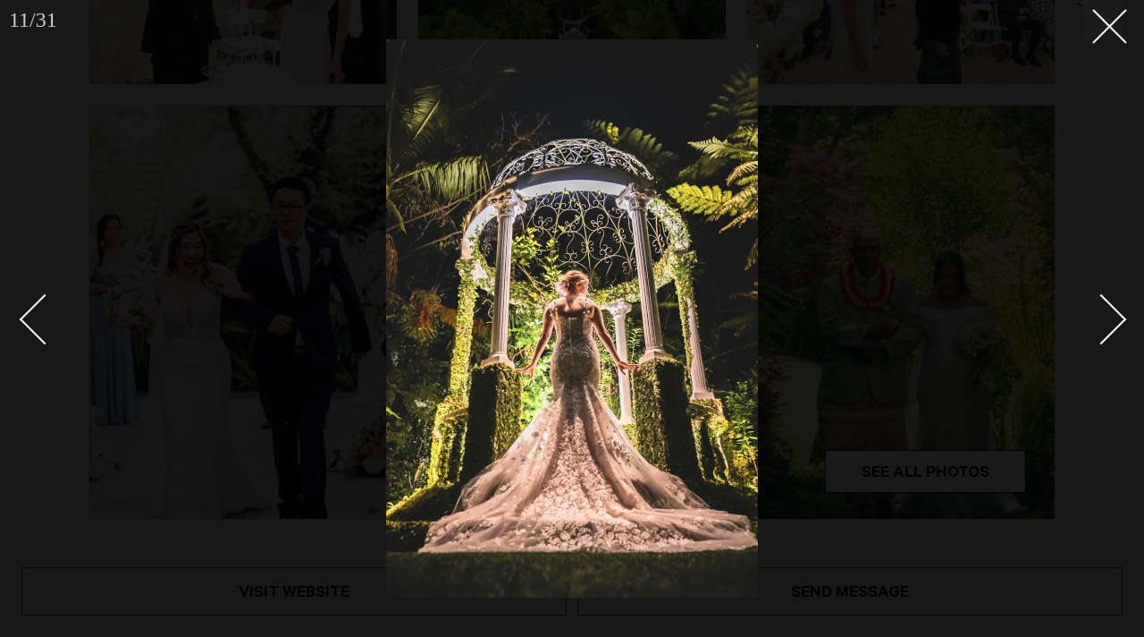
click at [1110, 308] on div "Next slide" at bounding box center [1101, 319] width 51 height 51
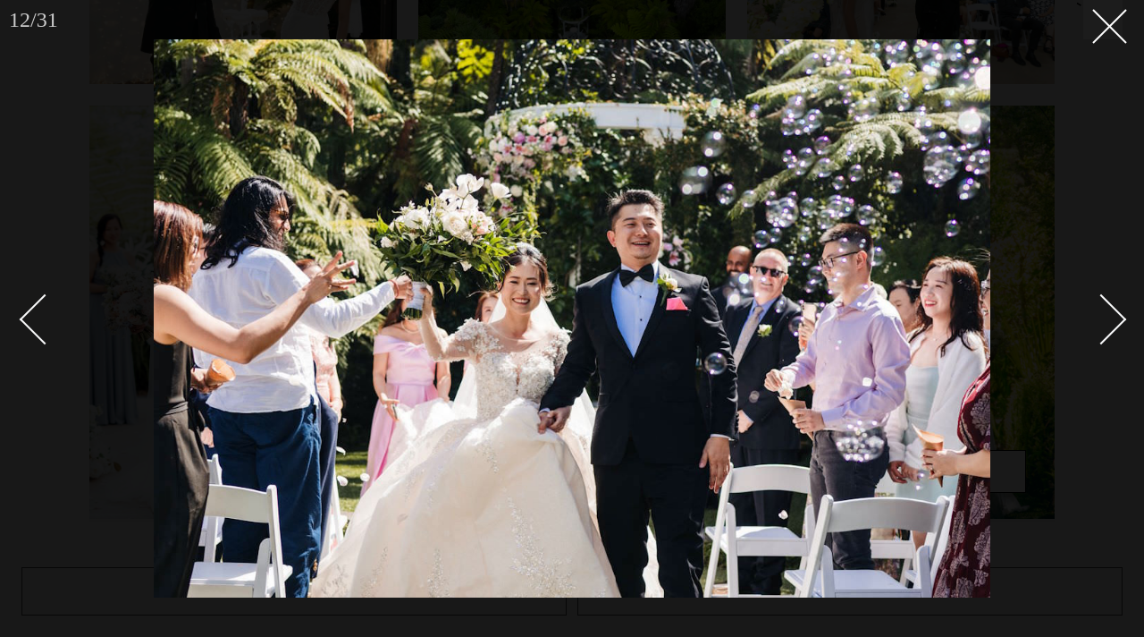
click at [1110, 308] on div "Next slide" at bounding box center [1101, 319] width 51 height 51
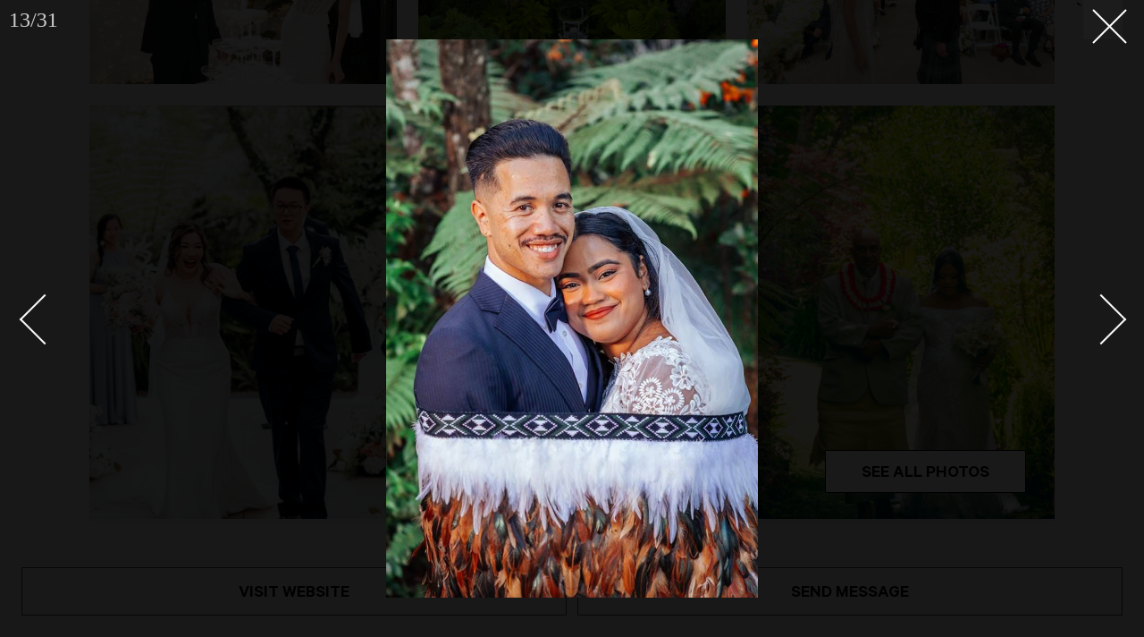
click at [1110, 308] on div "Next slide" at bounding box center [1101, 319] width 51 height 51
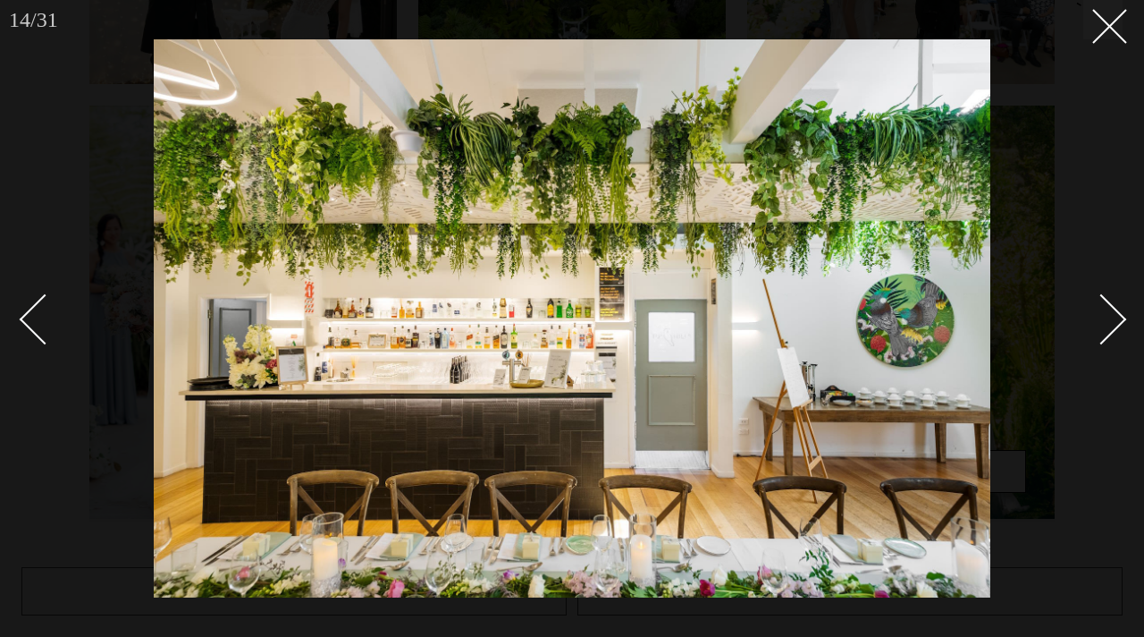
click at [1110, 308] on div "Next slide" at bounding box center [1101, 319] width 51 height 51
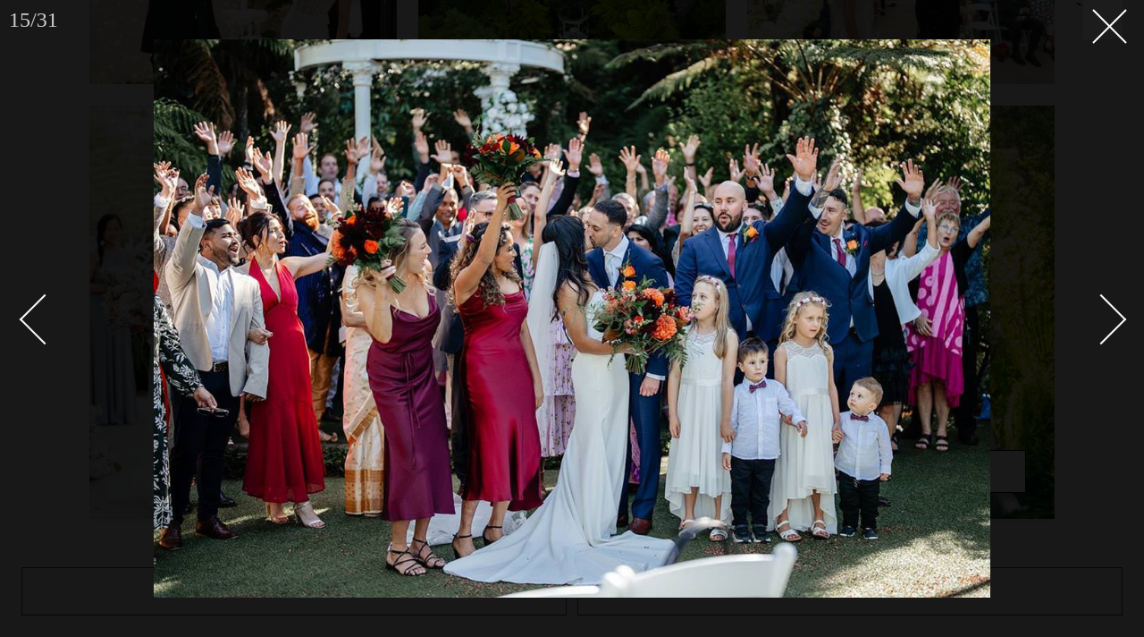
click at [1110, 308] on div "Next slide" at bounding box center [1101, 319] width 51 height 51
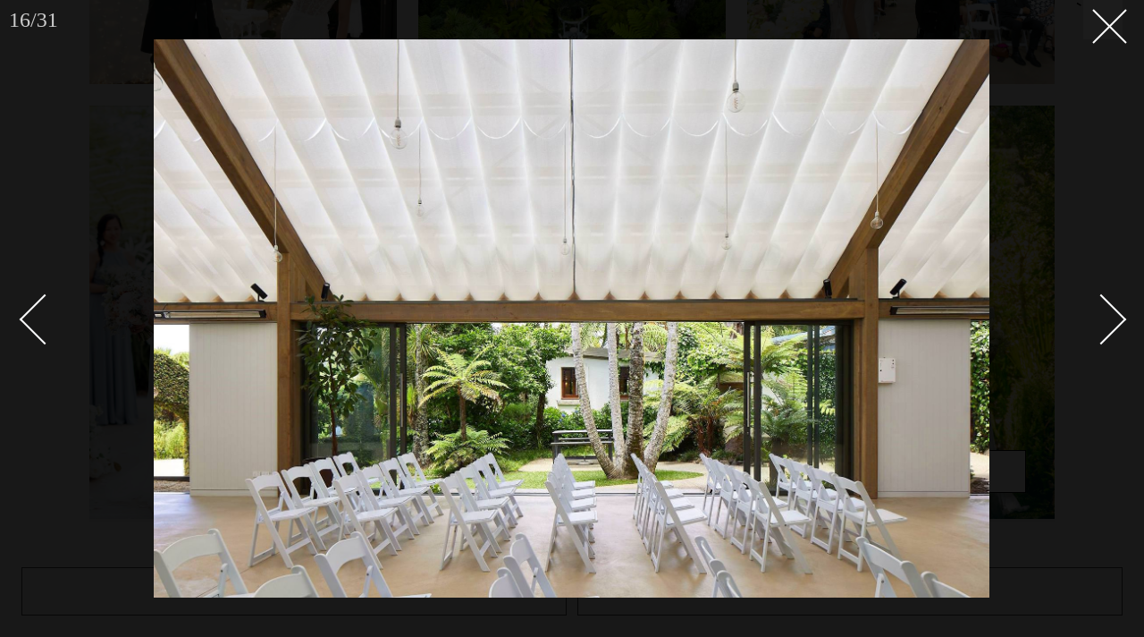
click at [1125, 312] on div at bounding box center [572, 318] width 1144 height 637
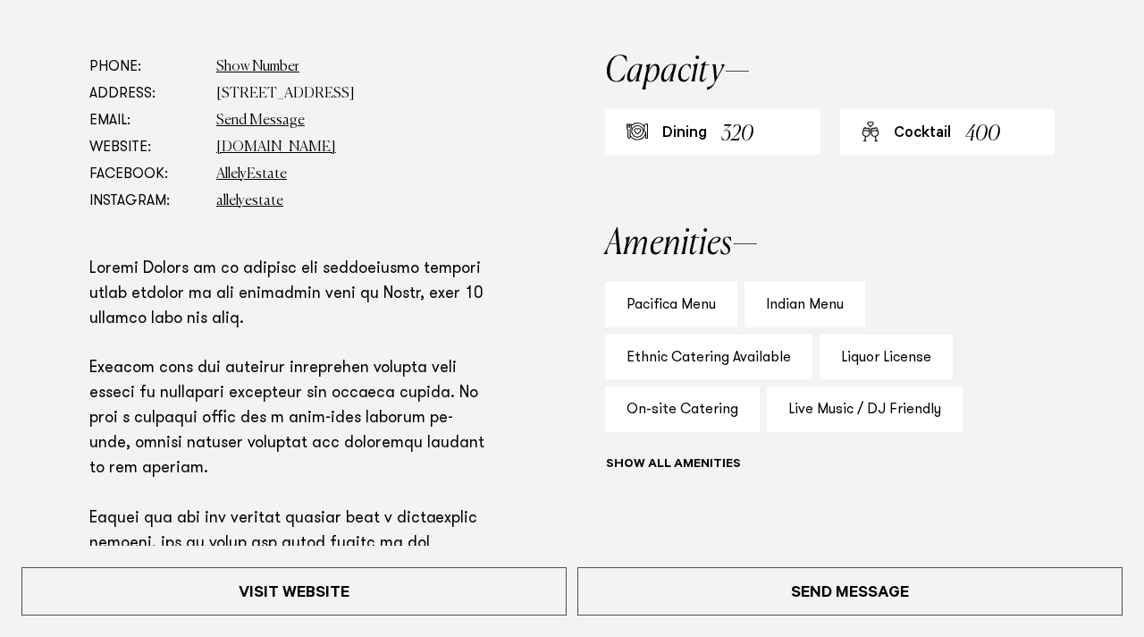
scroll to position [982, 0]
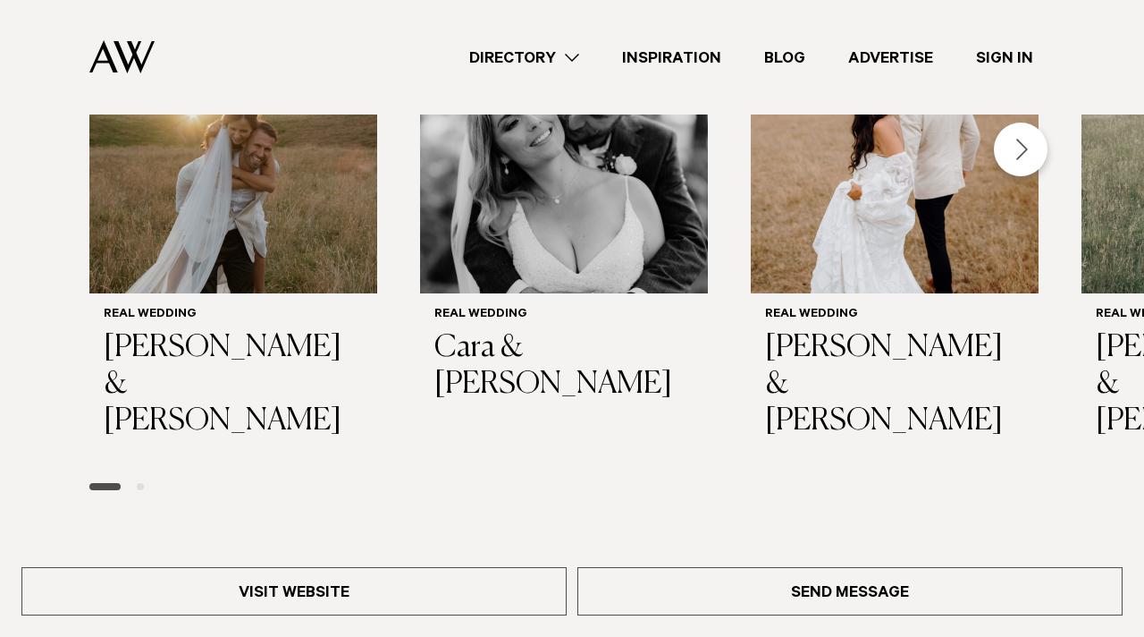
scroll to position [2603, 0]
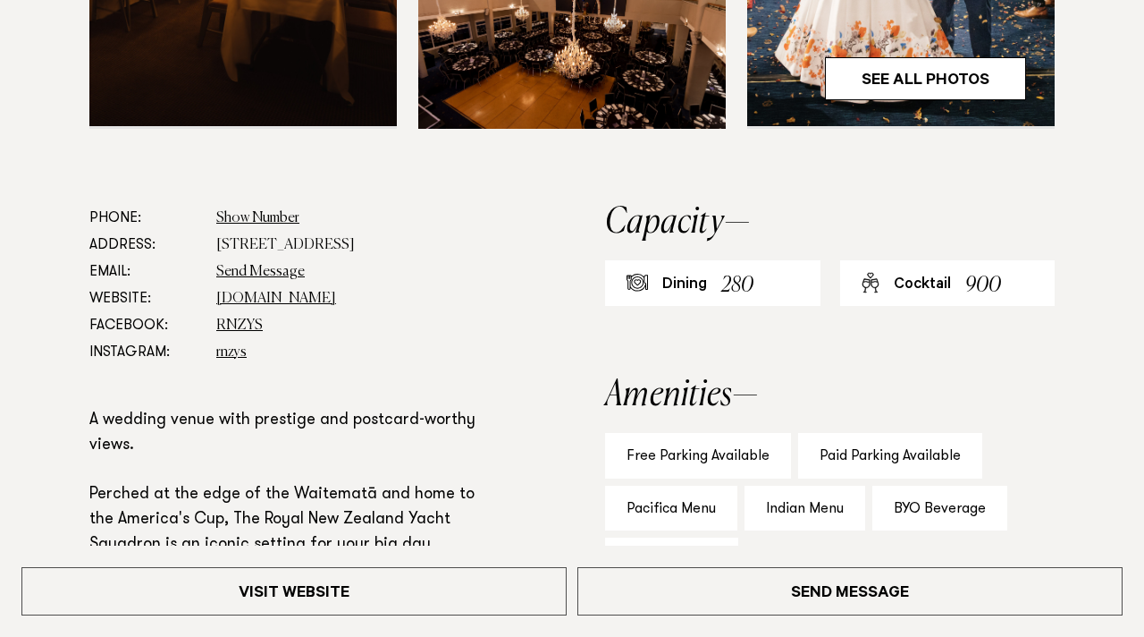
scroll to position [896, 0]
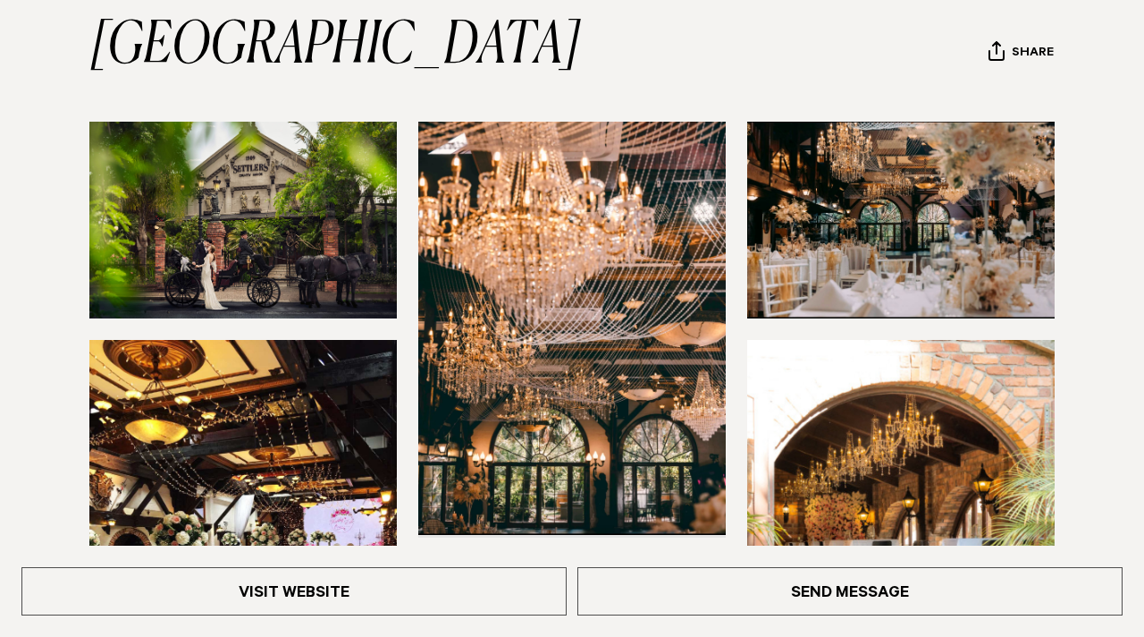
scroll to position [409, 0]
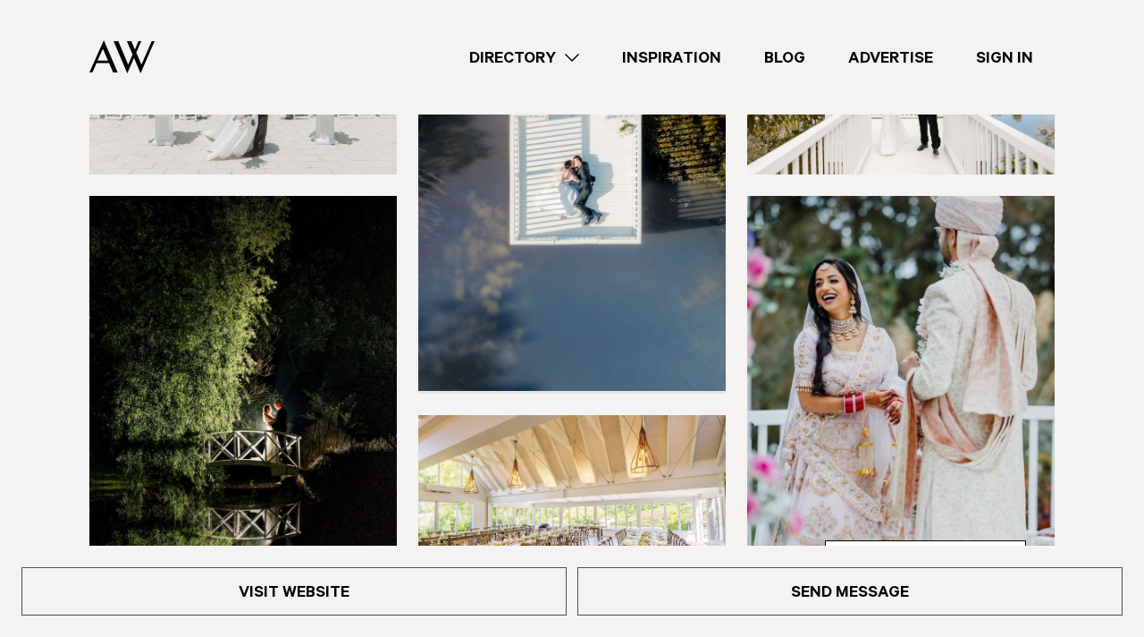
scroll to position [313, 0]
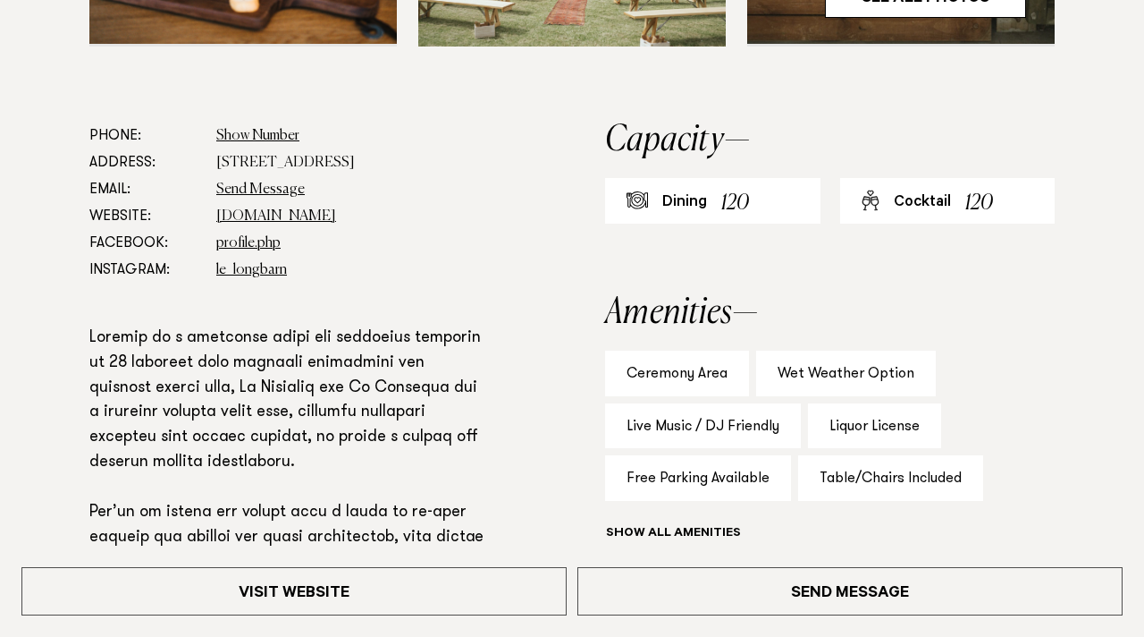
scroll to position [915, 0]
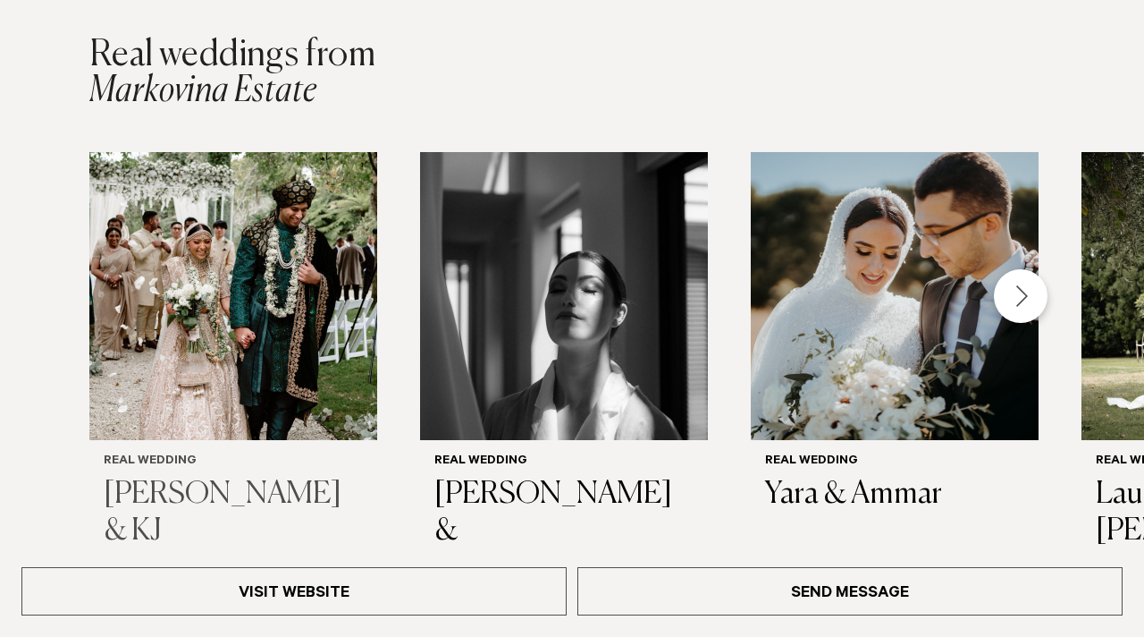
scroll to position [2617, 0]
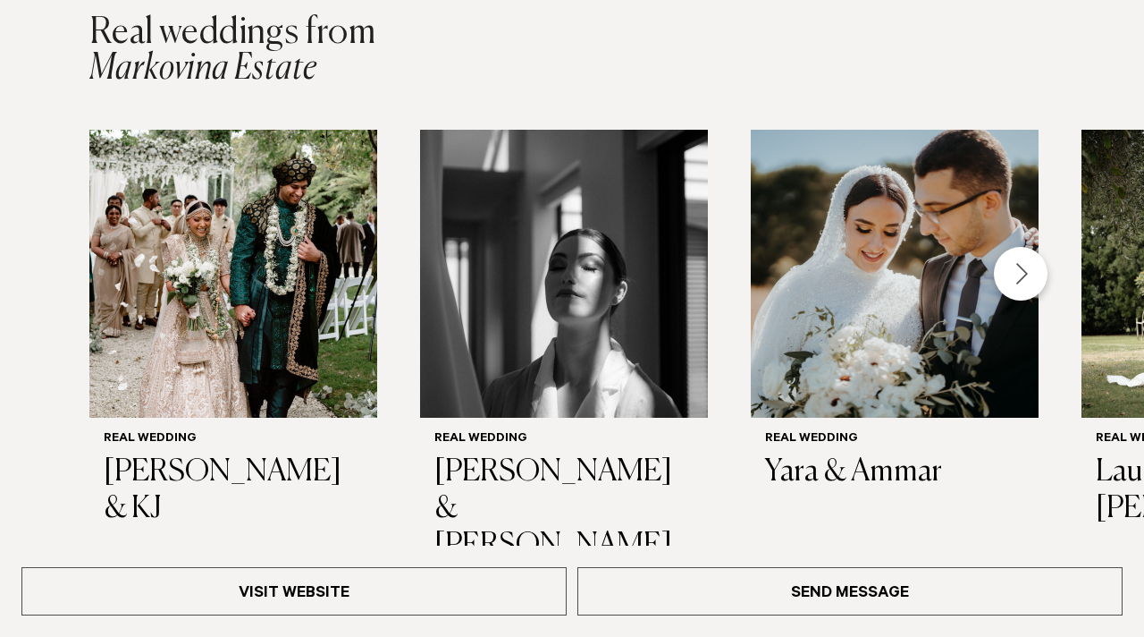
click at [1025, 267] on div "Next slide" at bounding box center [1021, 274] width 54 height 54
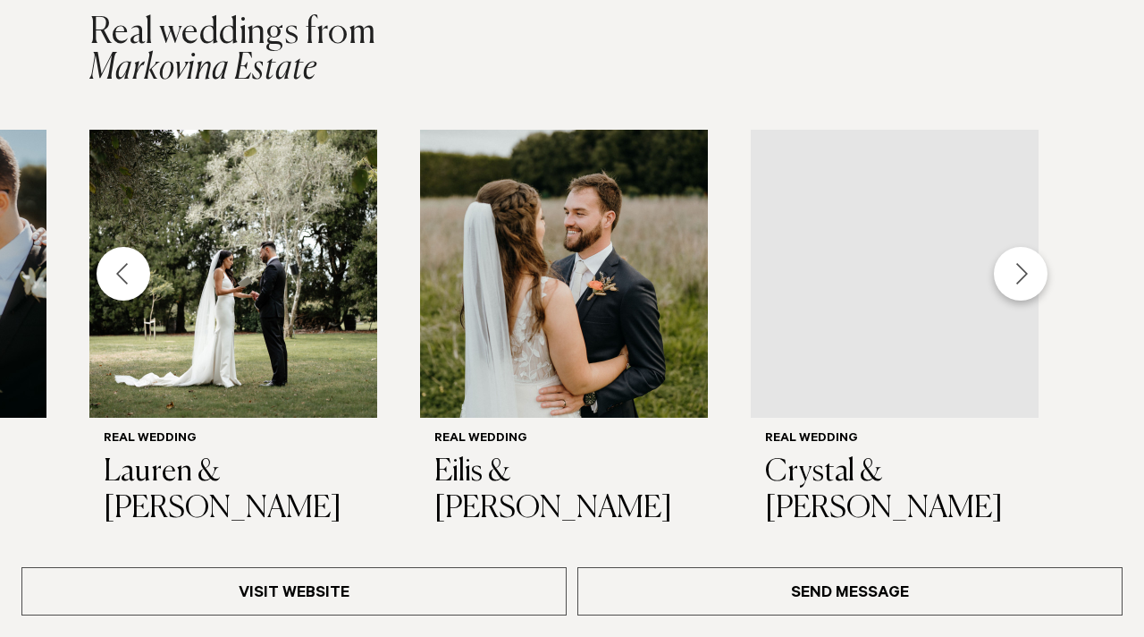
click at [1025, 267] on div "Next slide" at bounding box center [1021, 274] width 54 height 54
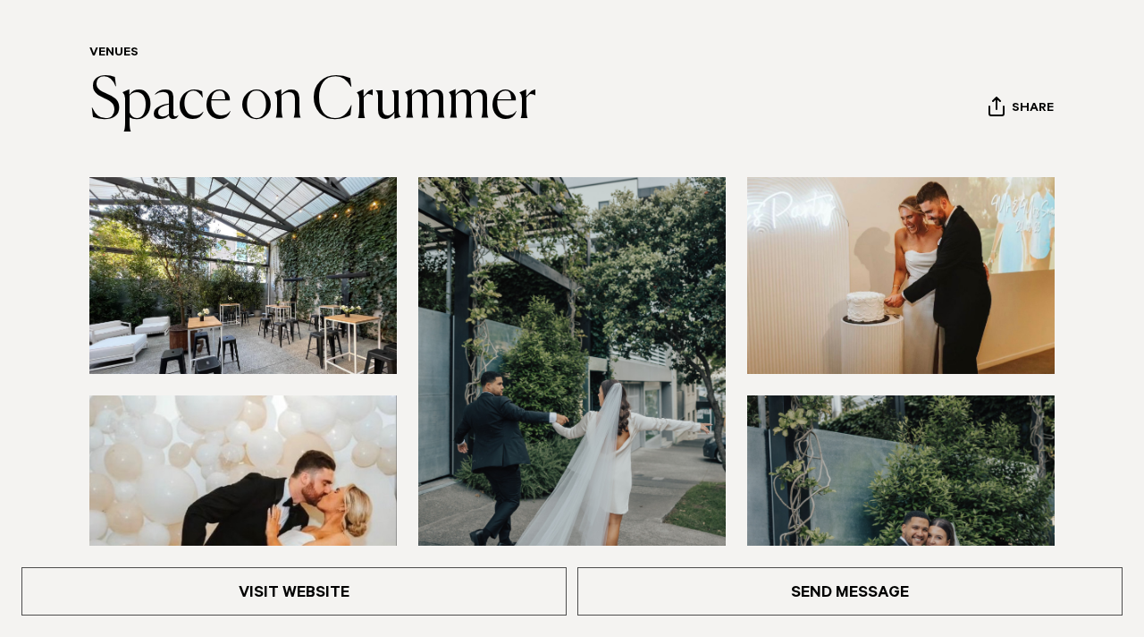
scroll to position [265, 0]
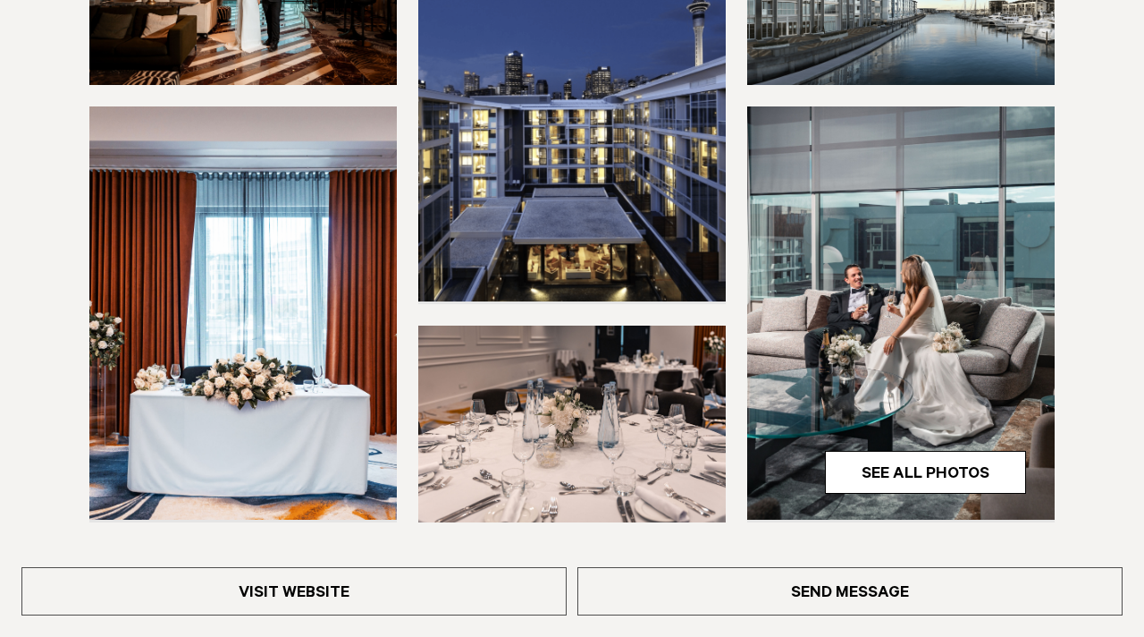
scroll to position [526, 0]
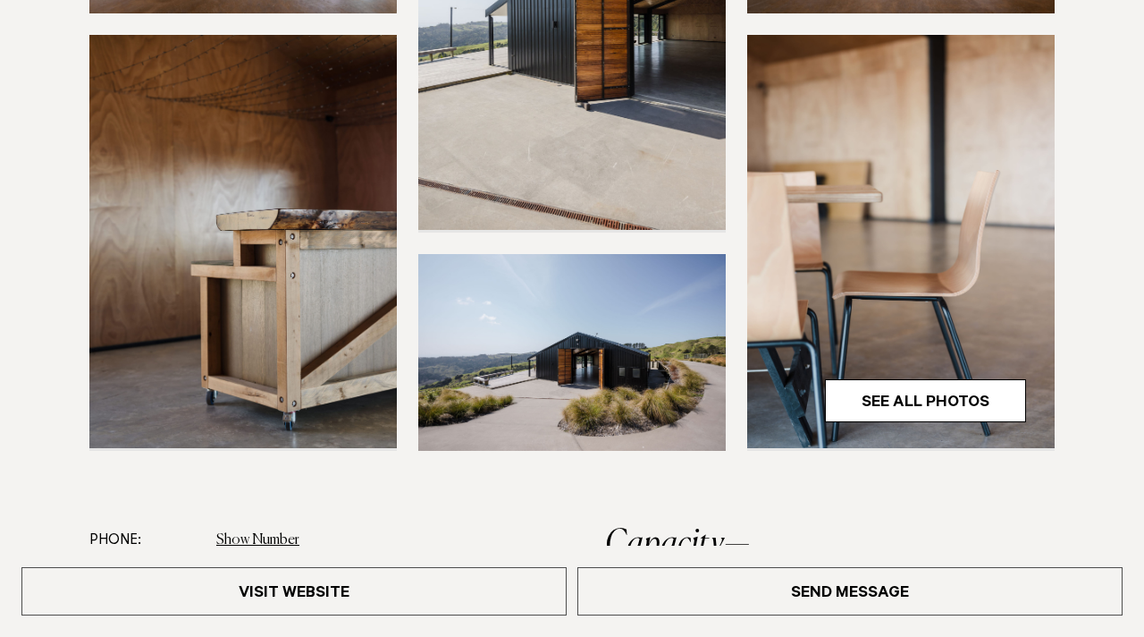
scroll to position [529, 0]
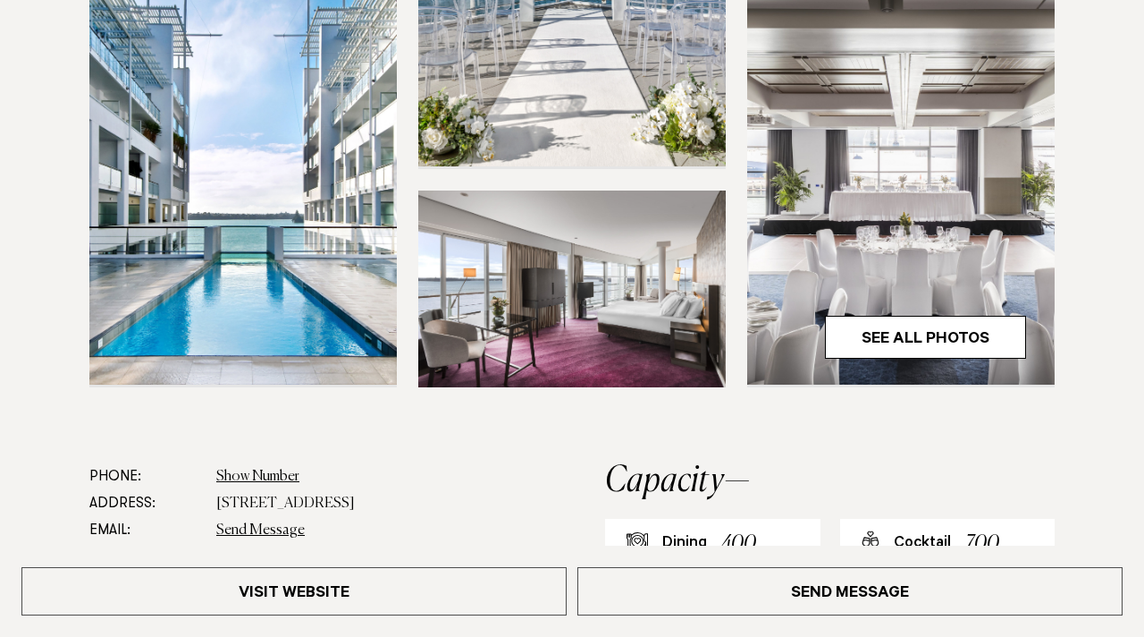
scroll to position [584, 0]
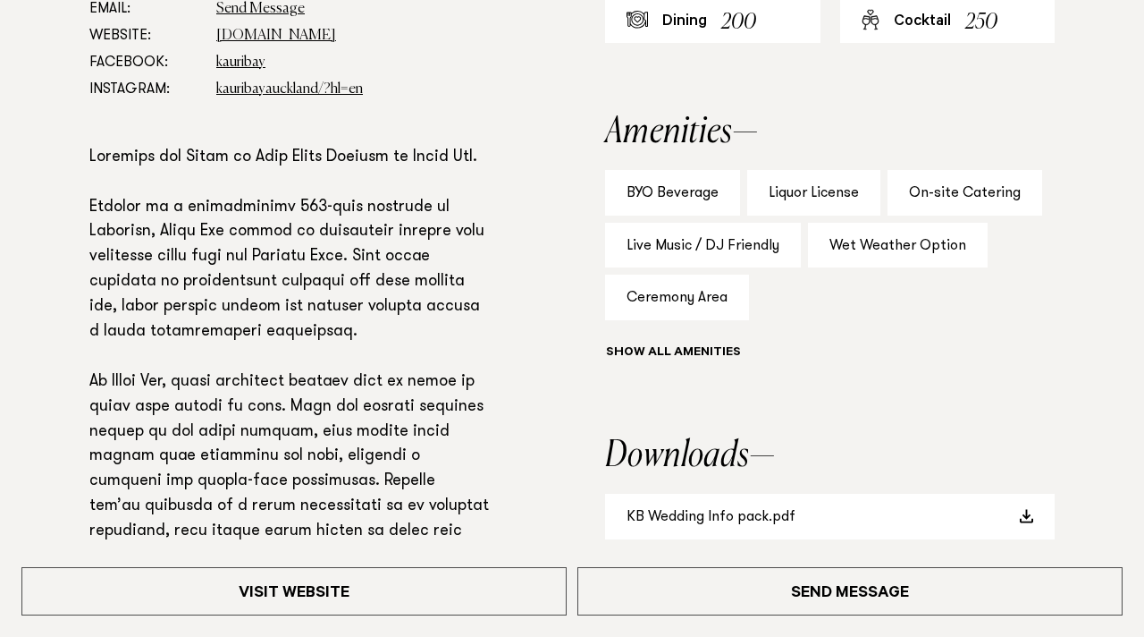
scroll to position [1184, 0]
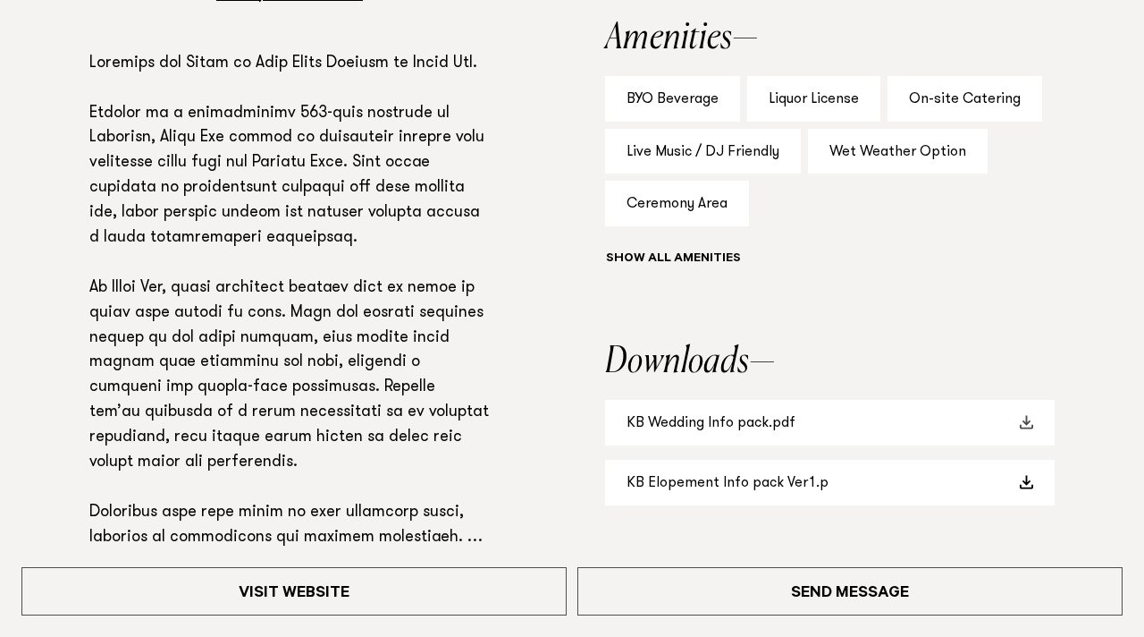
click at [711, 423] on link "KB Wedding Info pack.pdf" at bounding box center [830, 423] width 450 height 46
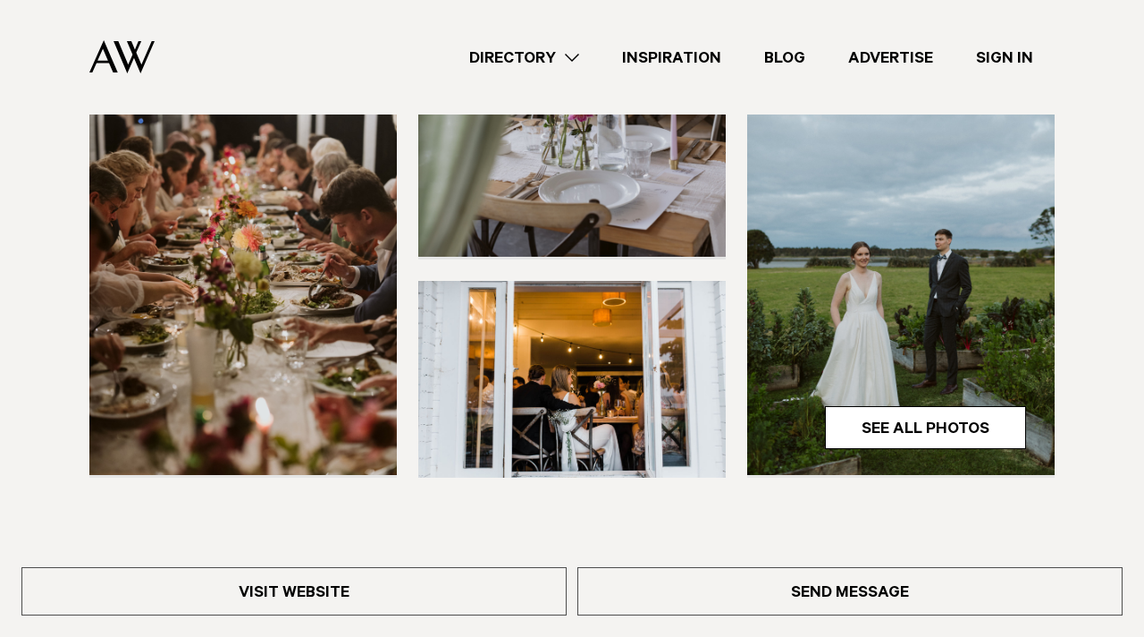
scroll to position [291, 0]
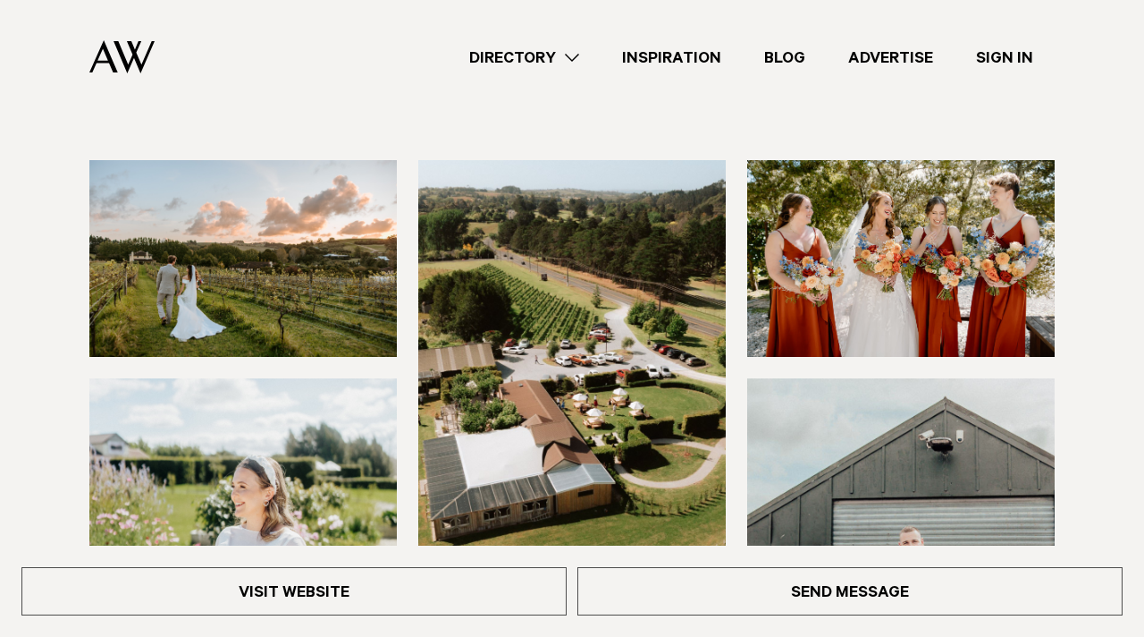
scroll to position [161, 0]
